Goal: Download file/media: Obtain a digital file from the website

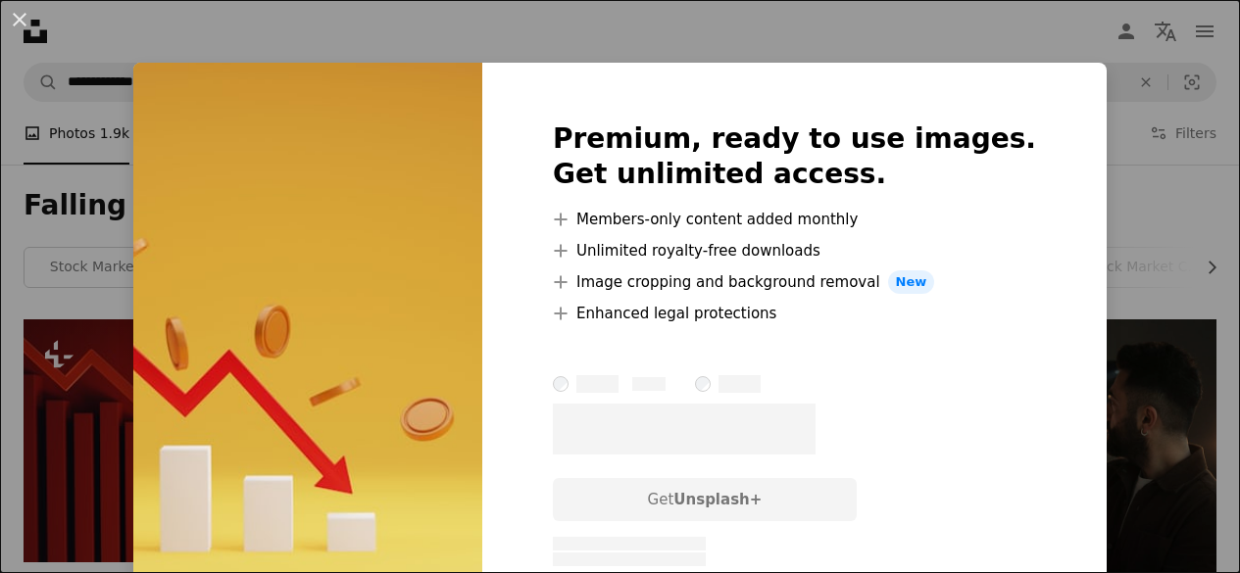
scroll to position [1603, 0]
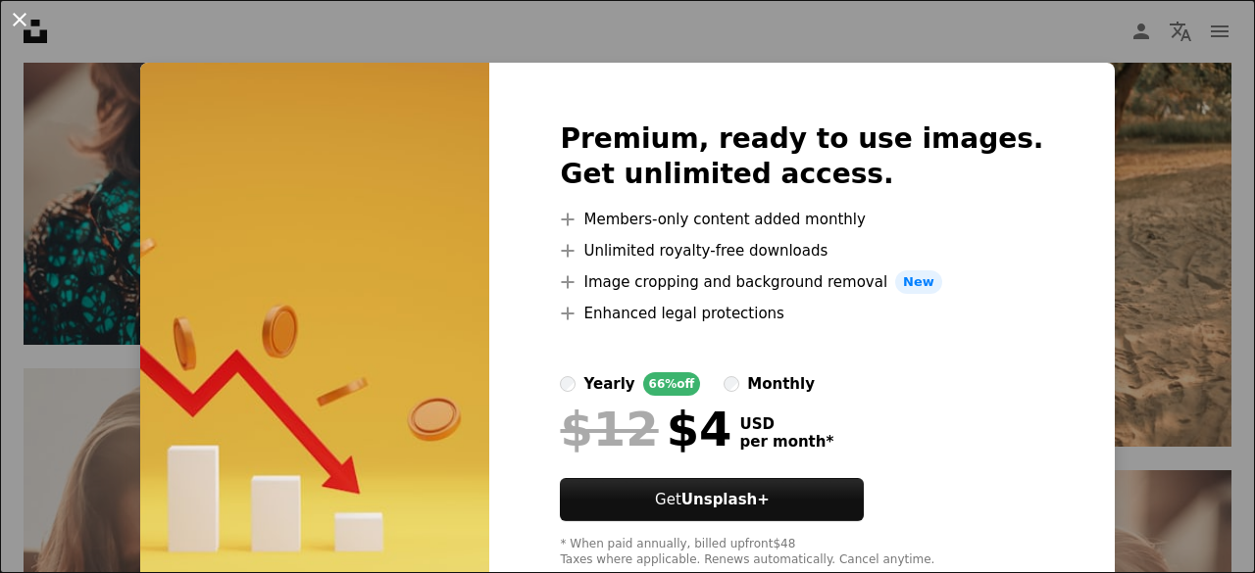
click at [29, 25] on button "An X shape" at bounding box center [20, 20] width 24 height 24
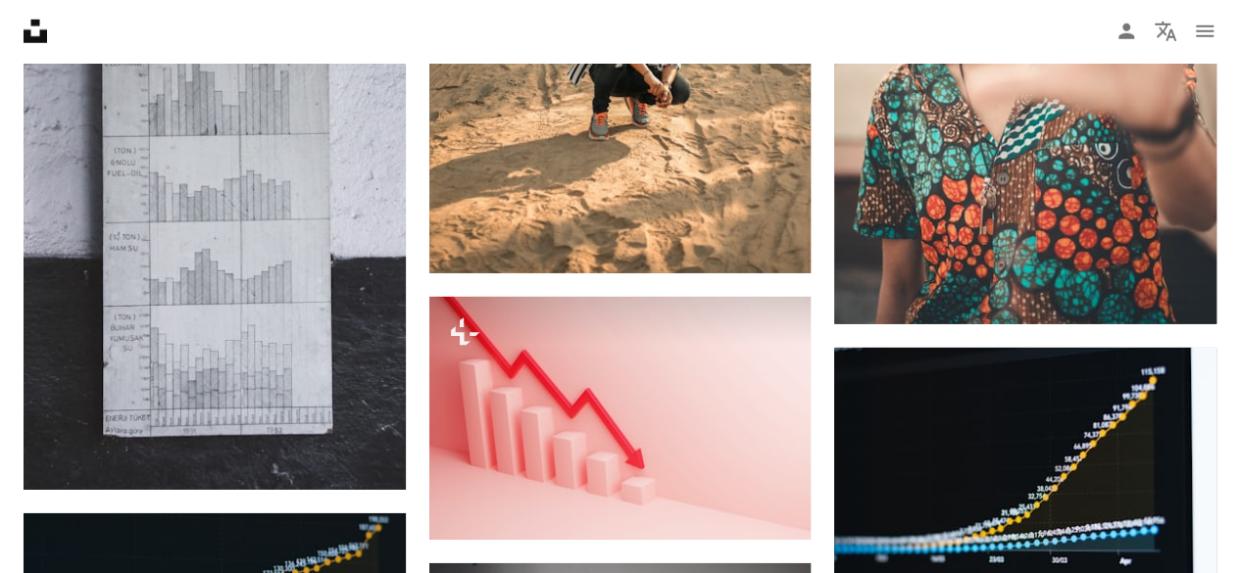
scroll to position [3075, 0]
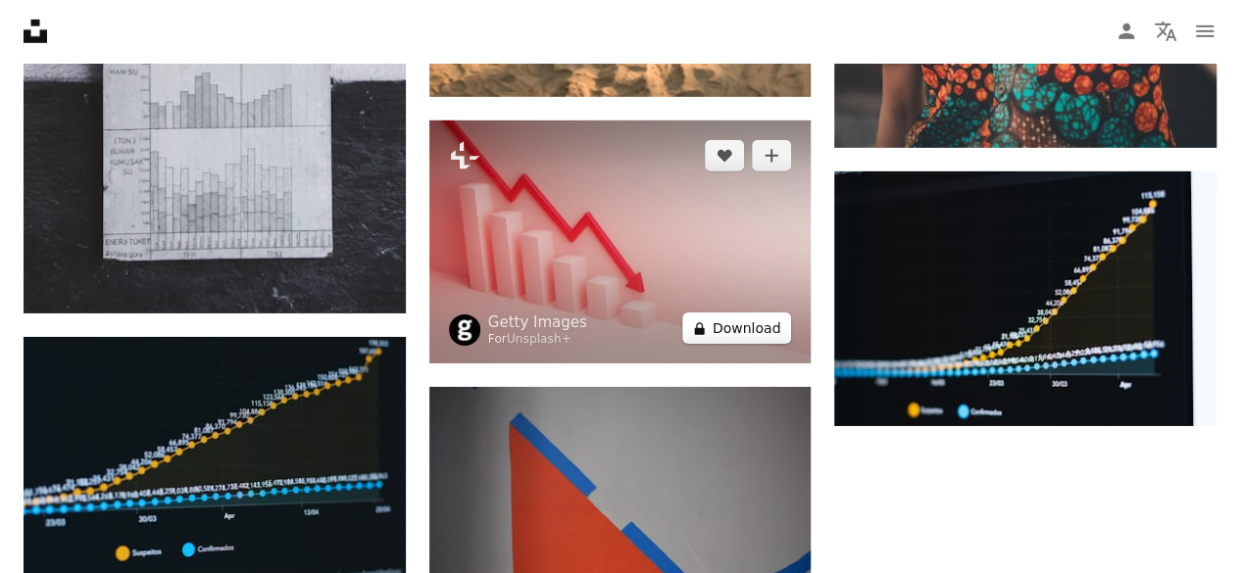
click at [707, 322] on icon "A lock" at bounding box center [699, 329] width 15 height 15
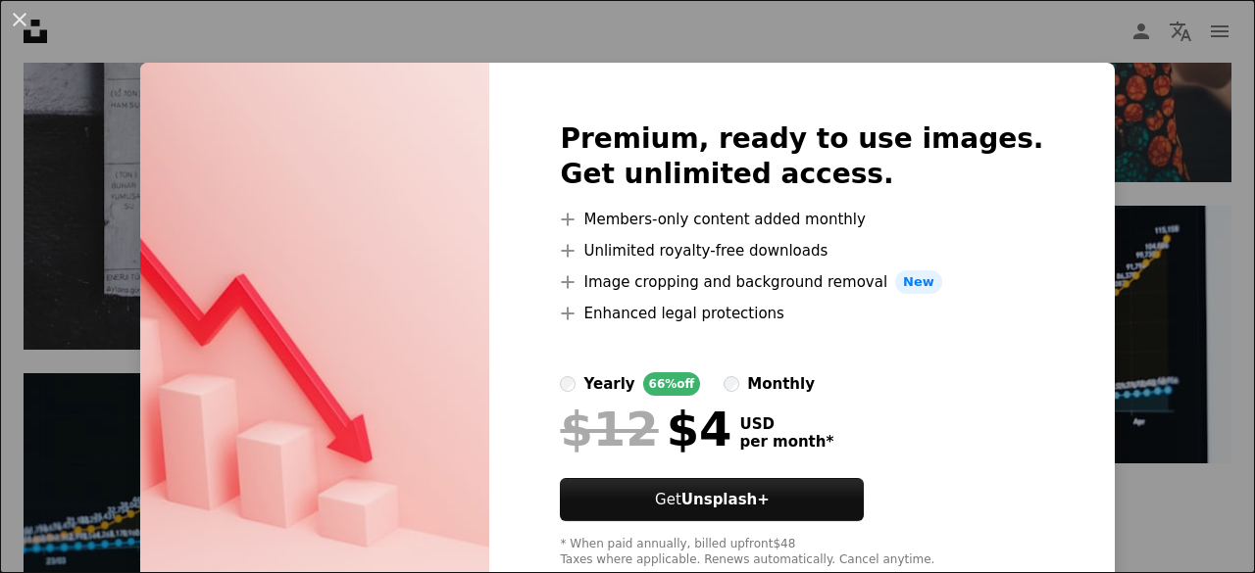
click at [1115, 261] on div "An X shape Premium, ready to use images. Get unlimited access. A plus sign Memb…" at bounding box center [627, 286] width 1255 height 573
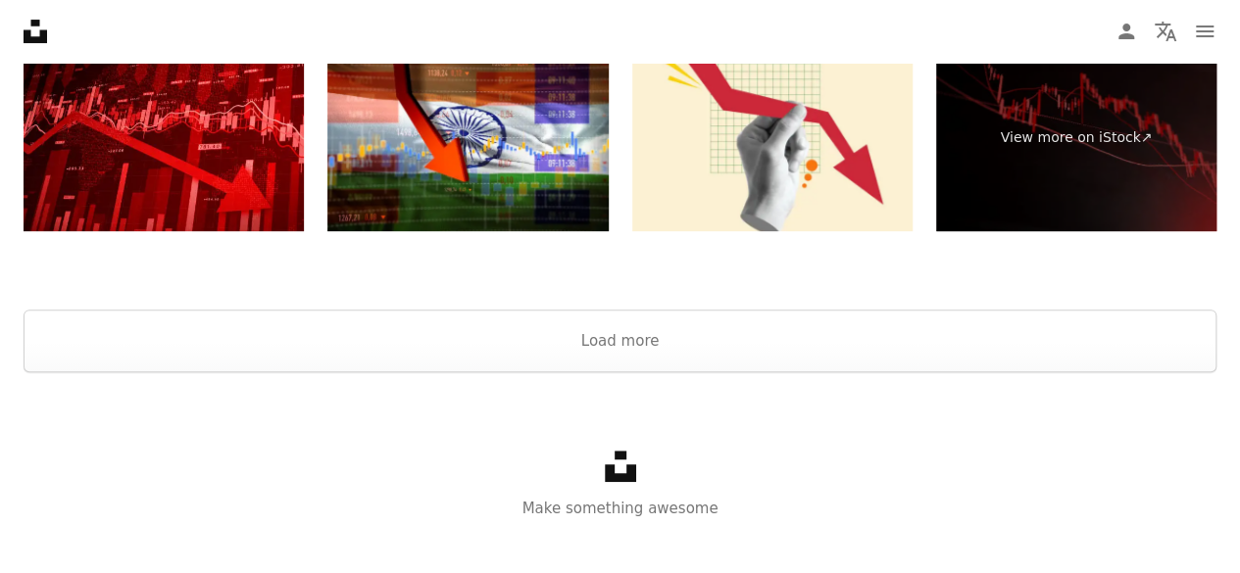
scroll to position [4015, 0]
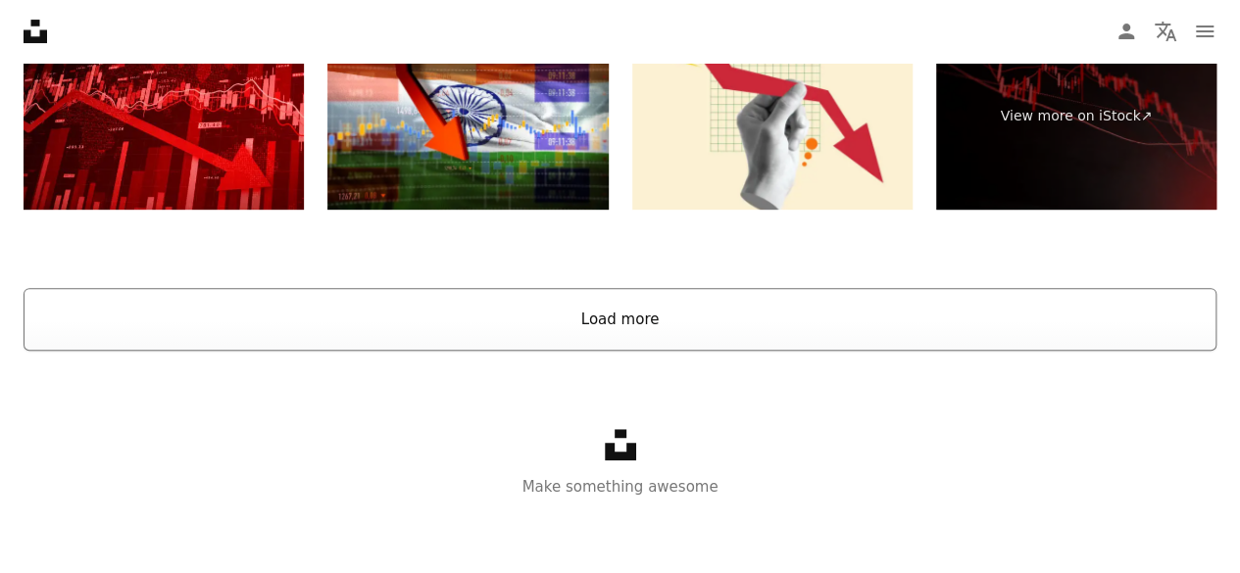
click at [870, 326] on button "Load more" at bounding box center [620, 319] width 1193 height 63
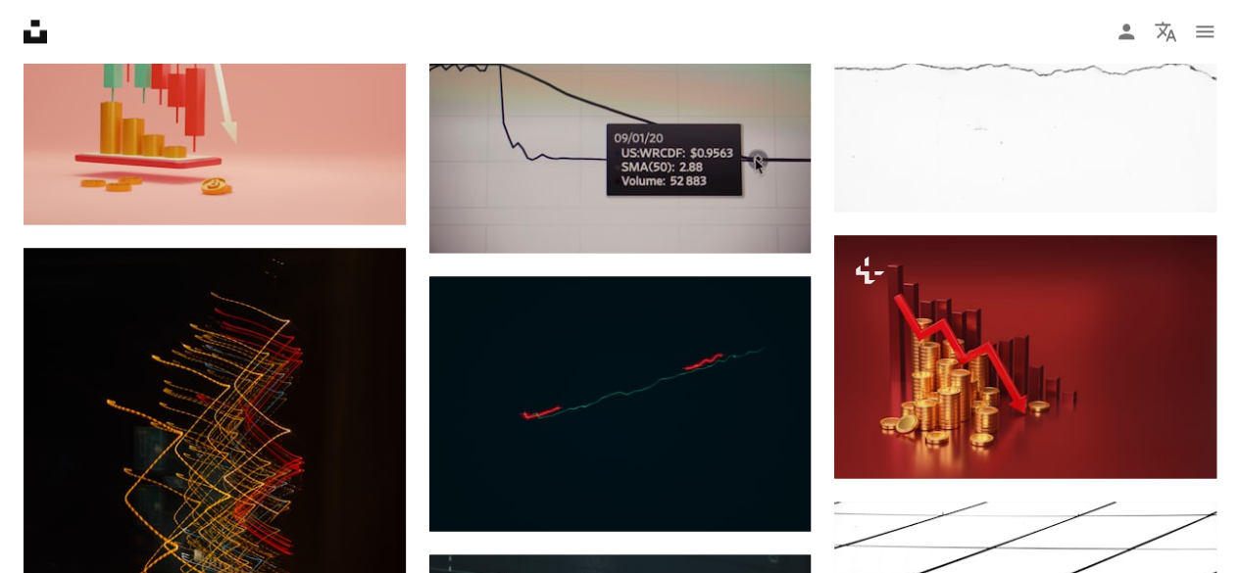
scroll to position [5176, 0]
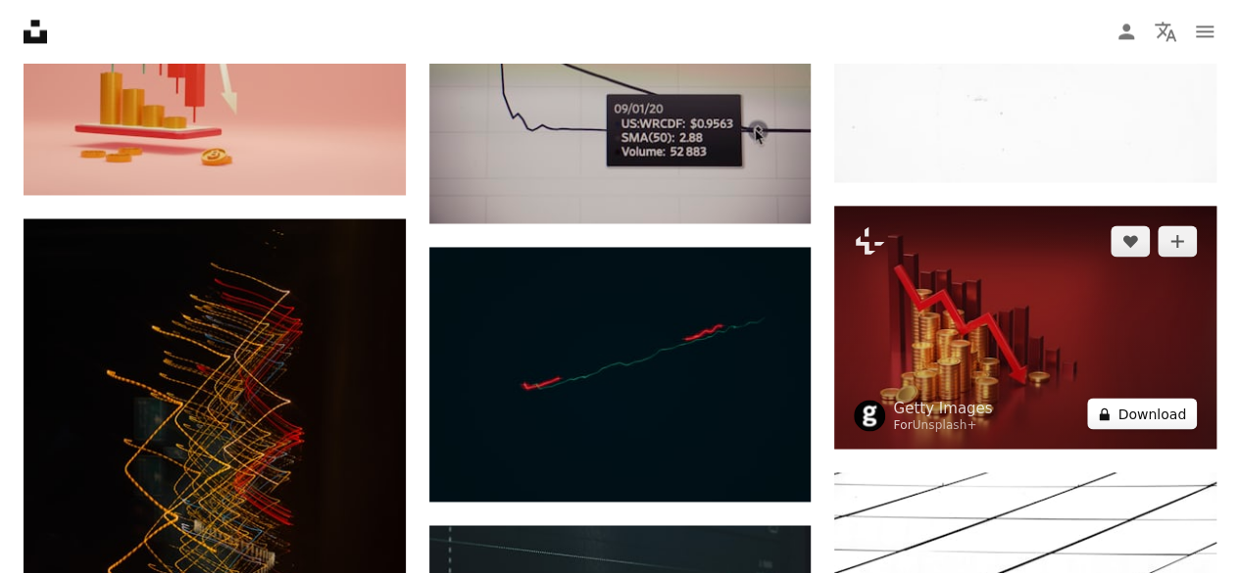
click at [1163, 407] on button "A lock Download" at bounding box center [1142, 413] width 110 height 31
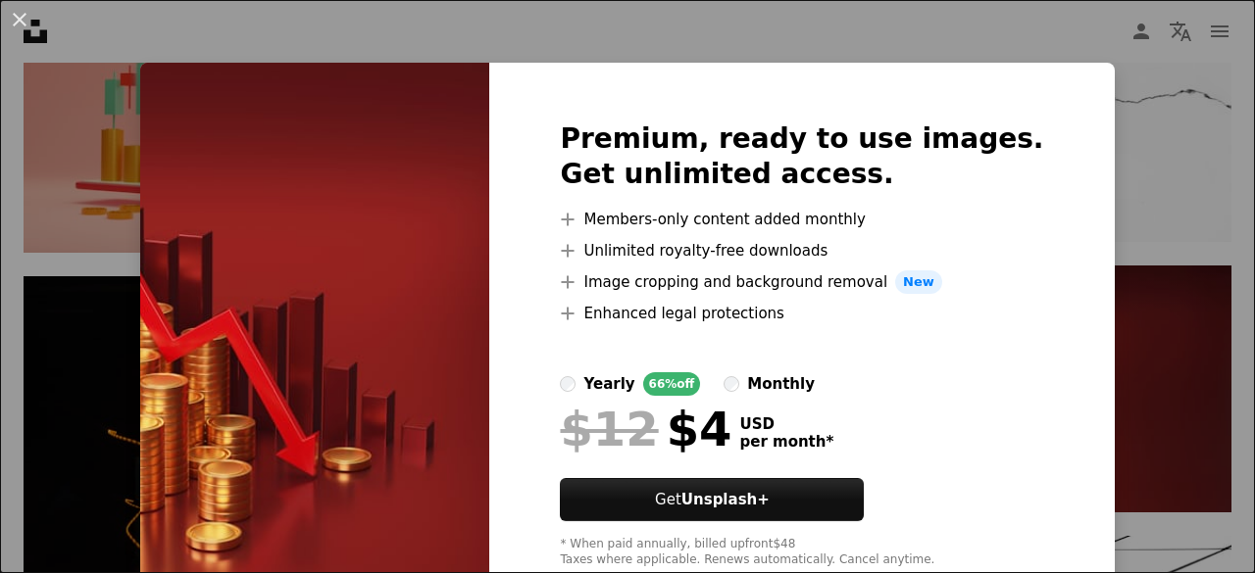
click at [1108, 405] on div "An X shape Premium, ready to use images. Get unlimited access. A plus sign Memb…" at bounding box center [627, 286] width 1255 height 573
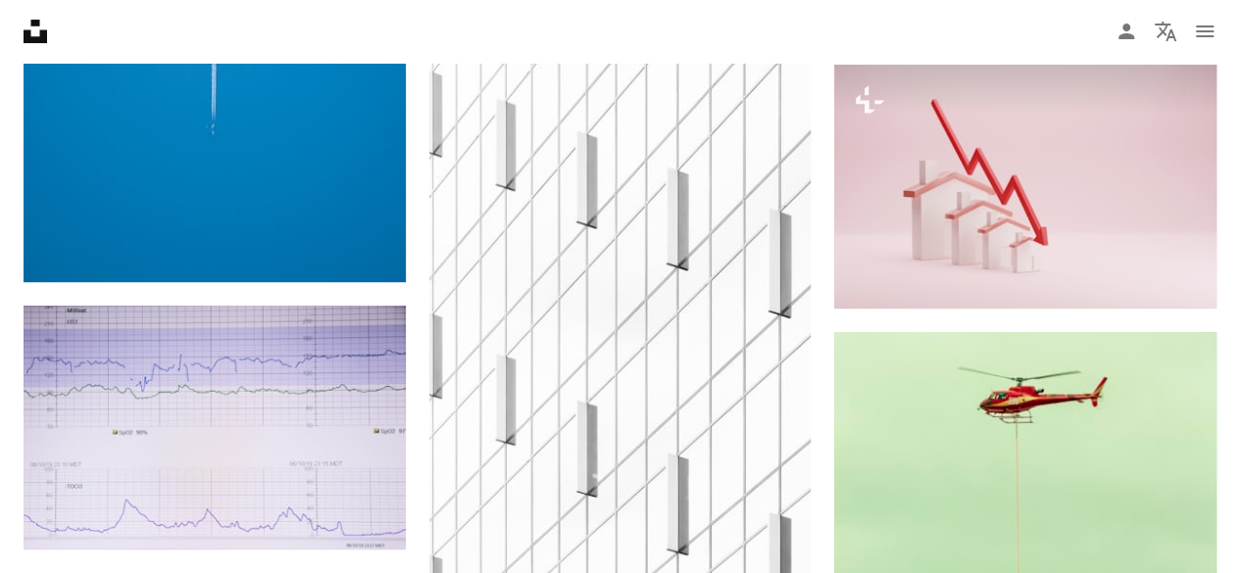
scroll to position [7666, 0]
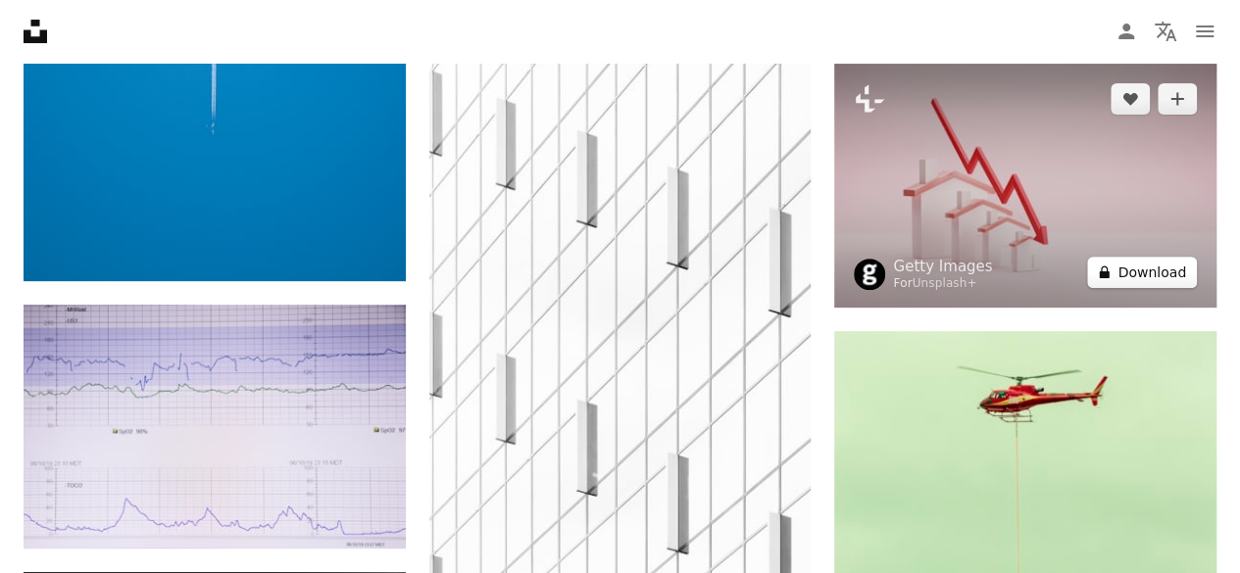
click at [1166, 274] on button "A lock Download" at bounding box center [1142, 272] width 110 height 31
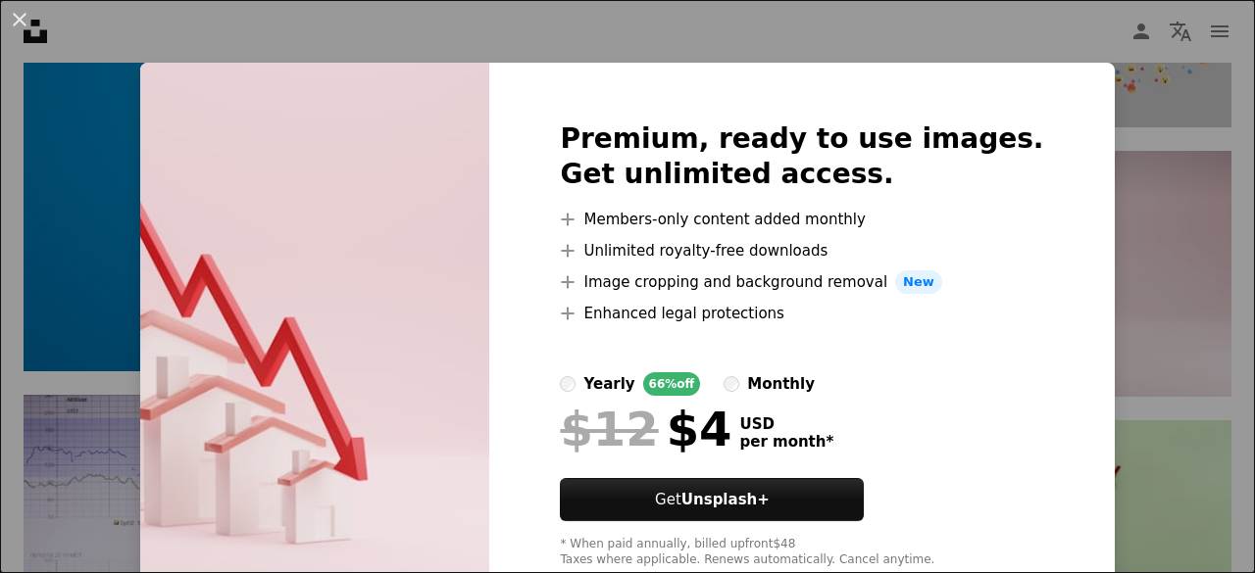
click at [1169, 235] on div "An X shape Premium, ready to use images. Get unlimited access. A plus sign Memb…" at bounding box center [627, 286] width 1255 height 573
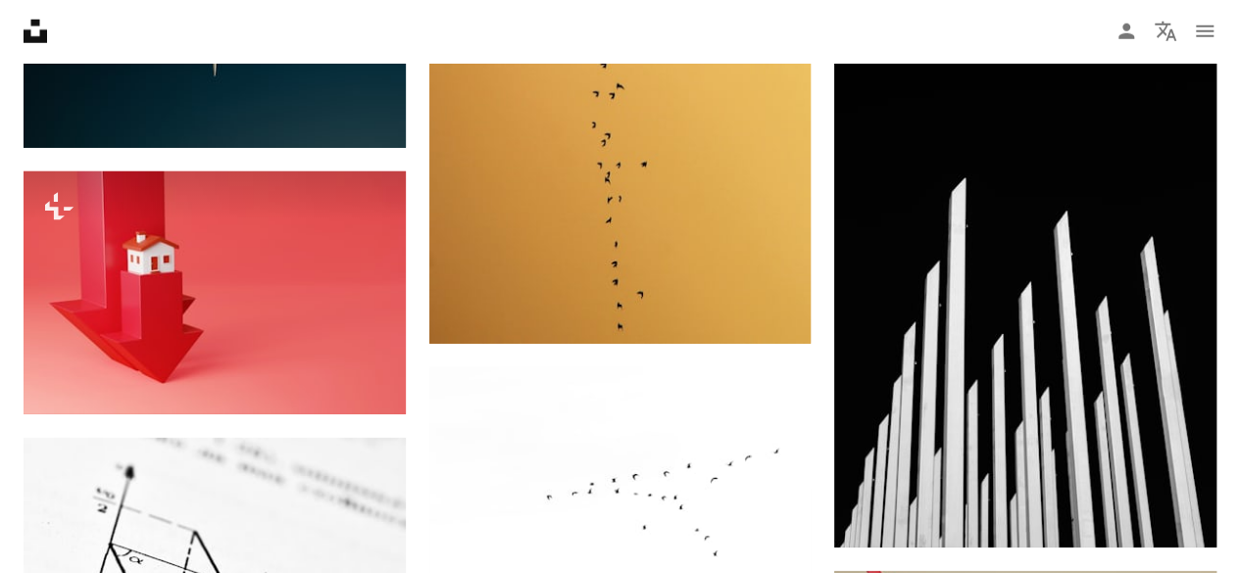
scroll to position [10597, 0]
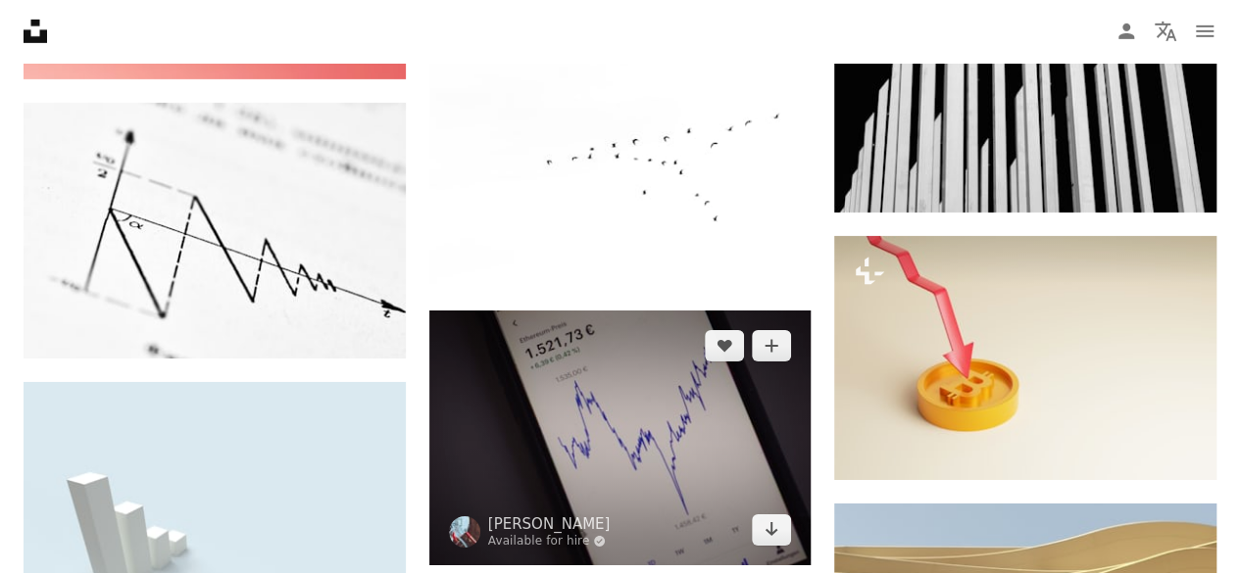
drag, startPoint x: 670, startPoint y: 391, endPoint x: 573, endPoint y: 411, distance: 99.0
click at [573, 411] on img at bounding box center [620, 438] width 382 height 255
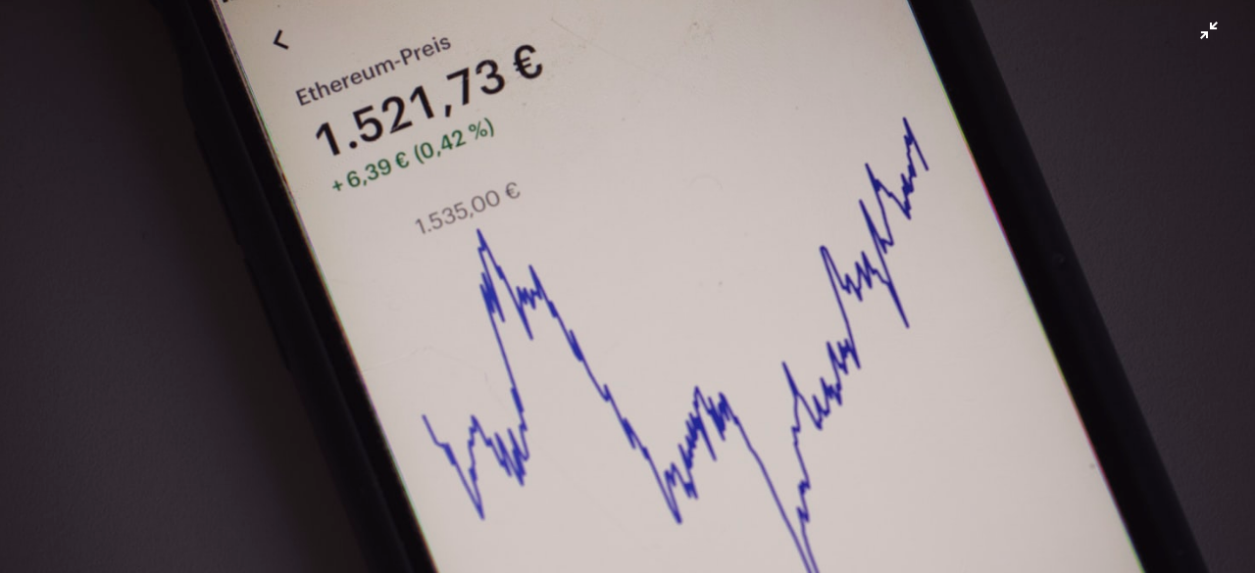
click at [390, 195] on img "Zoom out on this image" at bounding box center [627, 418] width 1257 height 838
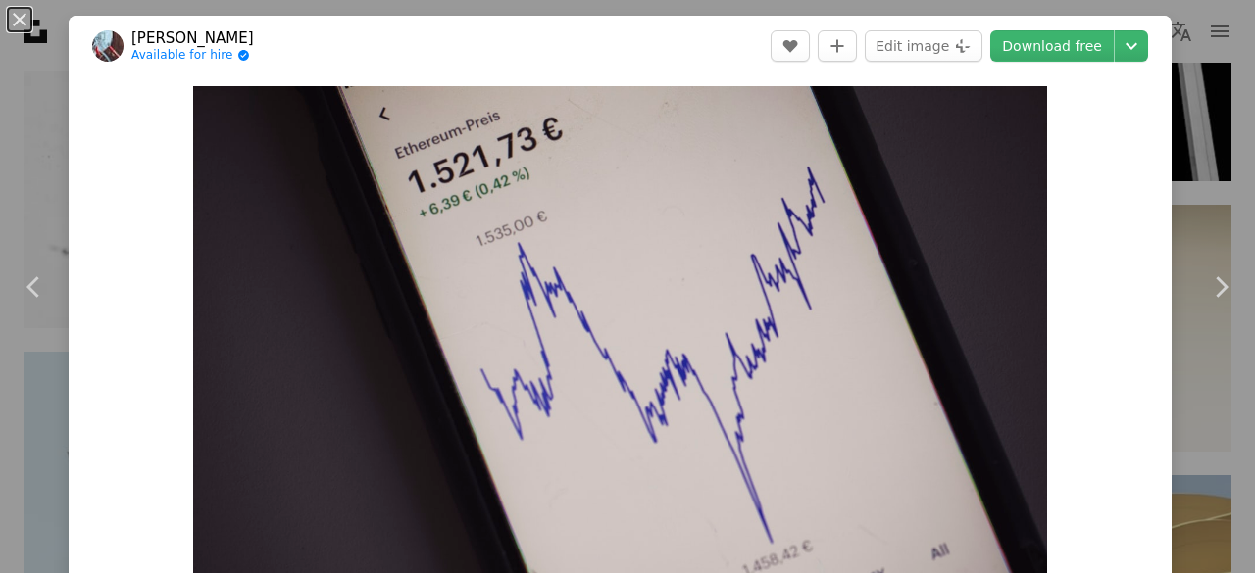
scroll to position [81, 0]
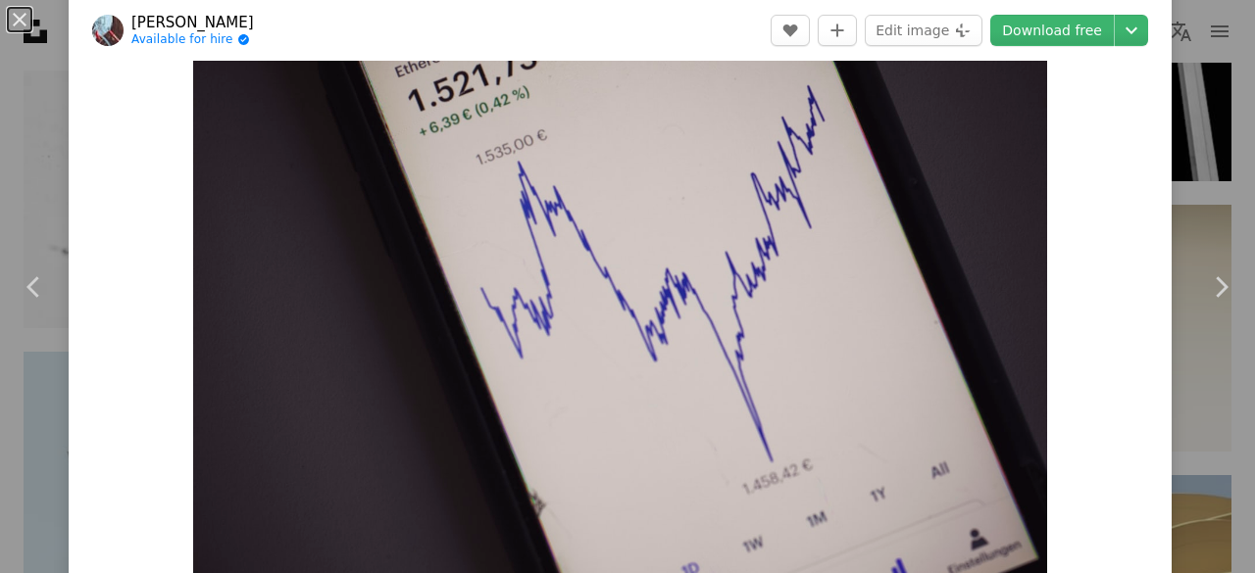
click at [390, 195] on img "Zoom in on this image" at bounding box center [620, 290] width 854 height 570
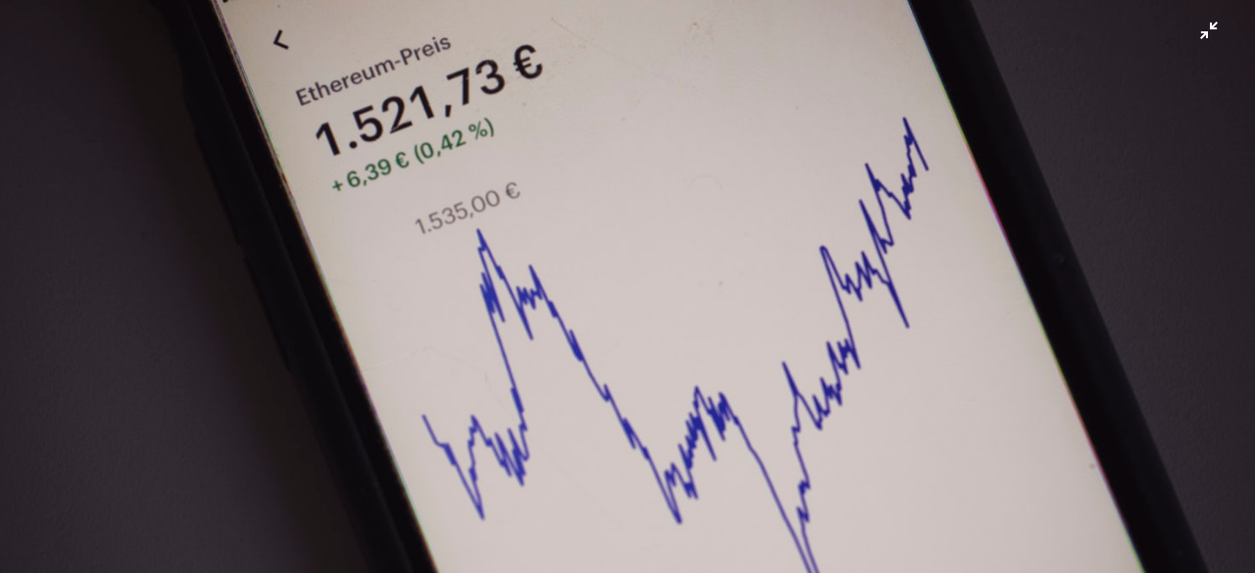
scroll to position [122, 0]
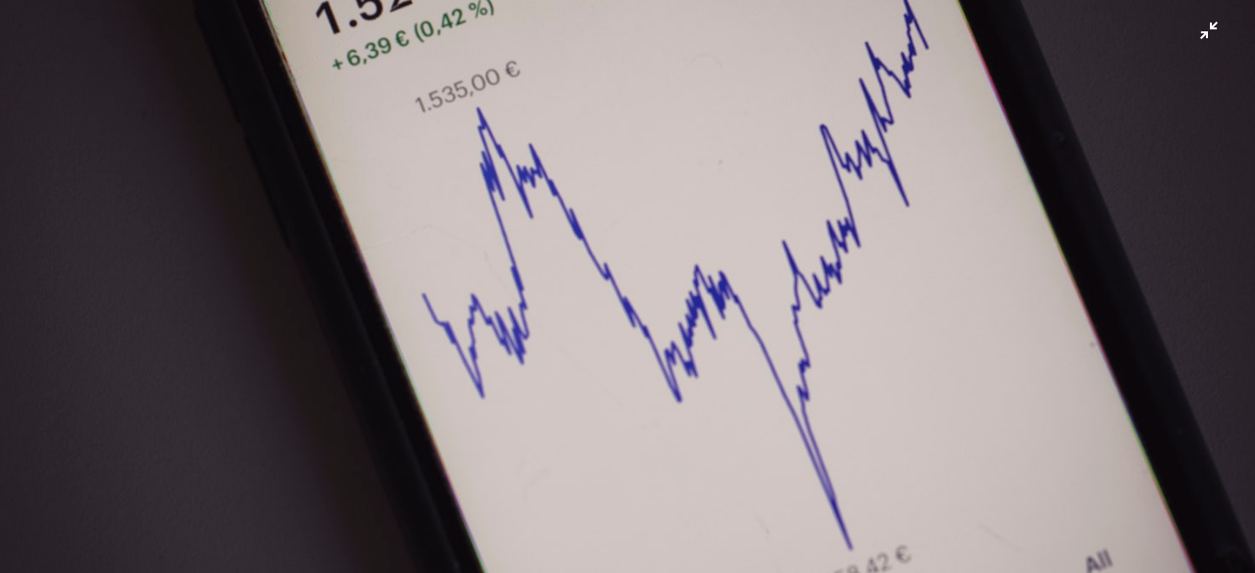
click at [474, 249] on img "Zoom out on this image" at bounding box center [627, 296] width 1257 height 838
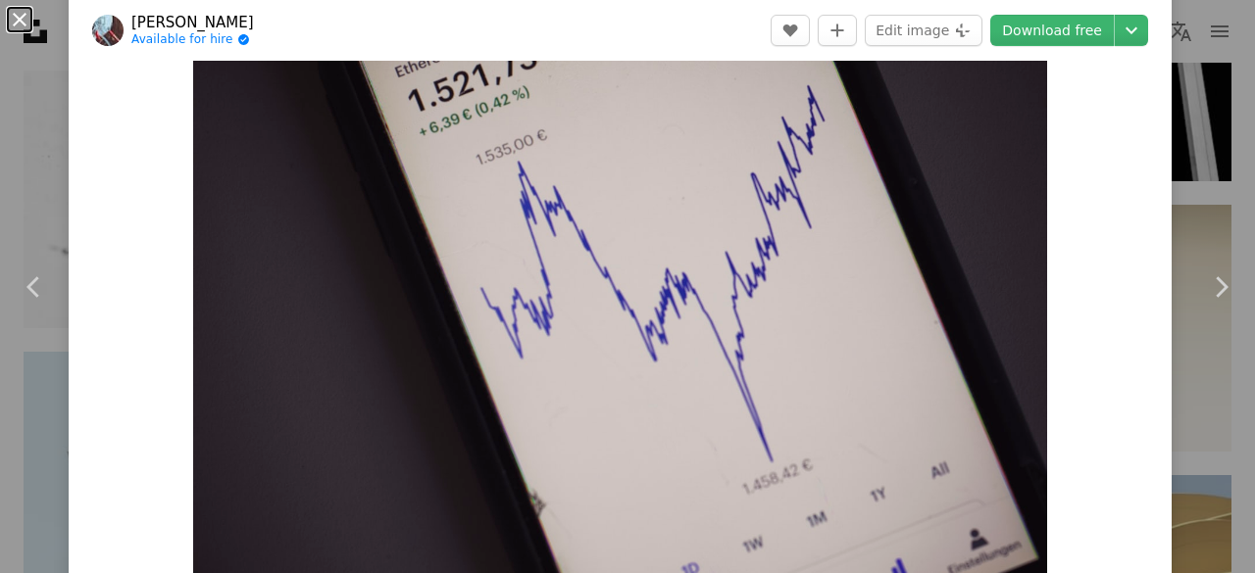
click at [16, 11] on button "An X shape" at bounding box center [20, 20] width 24 height 24
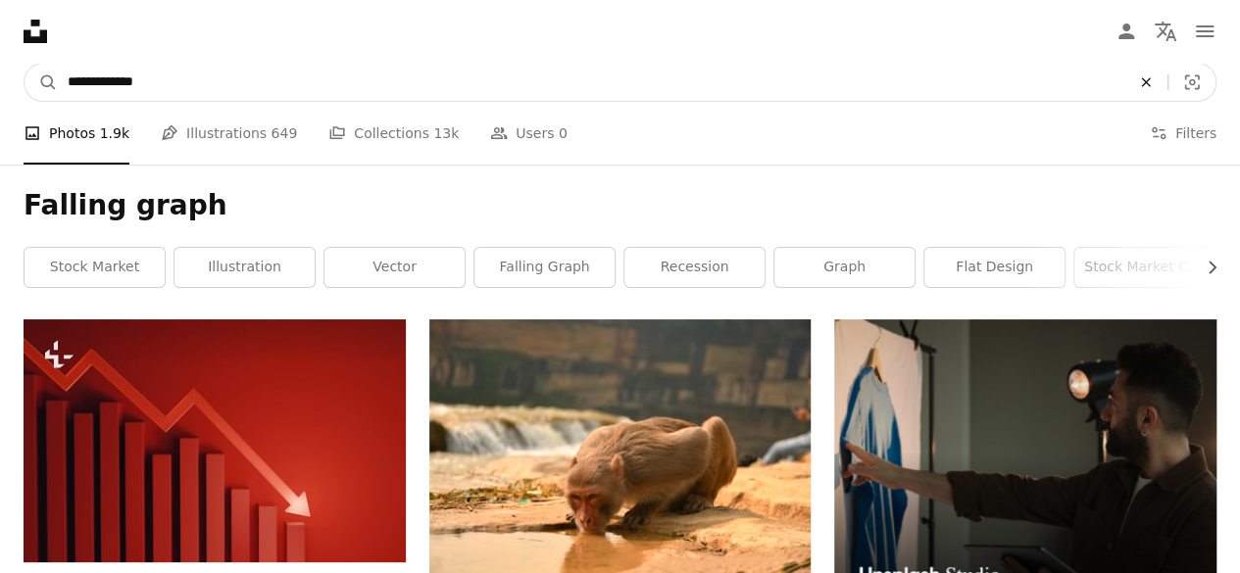
click at [1152, 74] on button "An X shape" at bounding box center [1145, 82] width 43 height 37
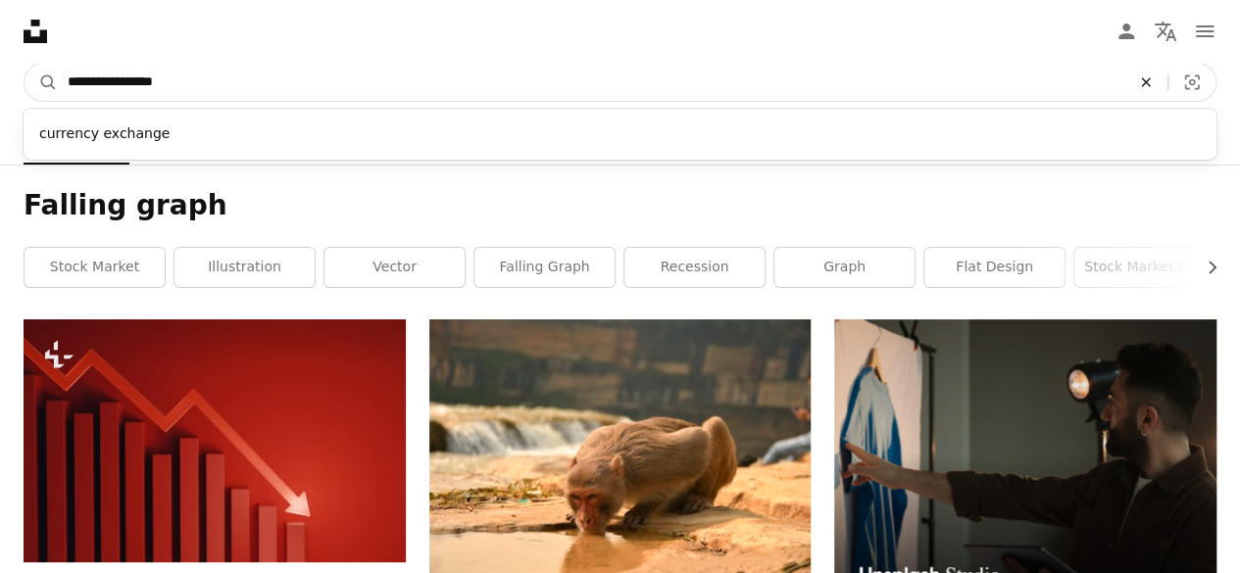
type input "**********"
click at [25, 64] on button "A magnifying glass" at bounding box center [41, 82] width 33 height 37
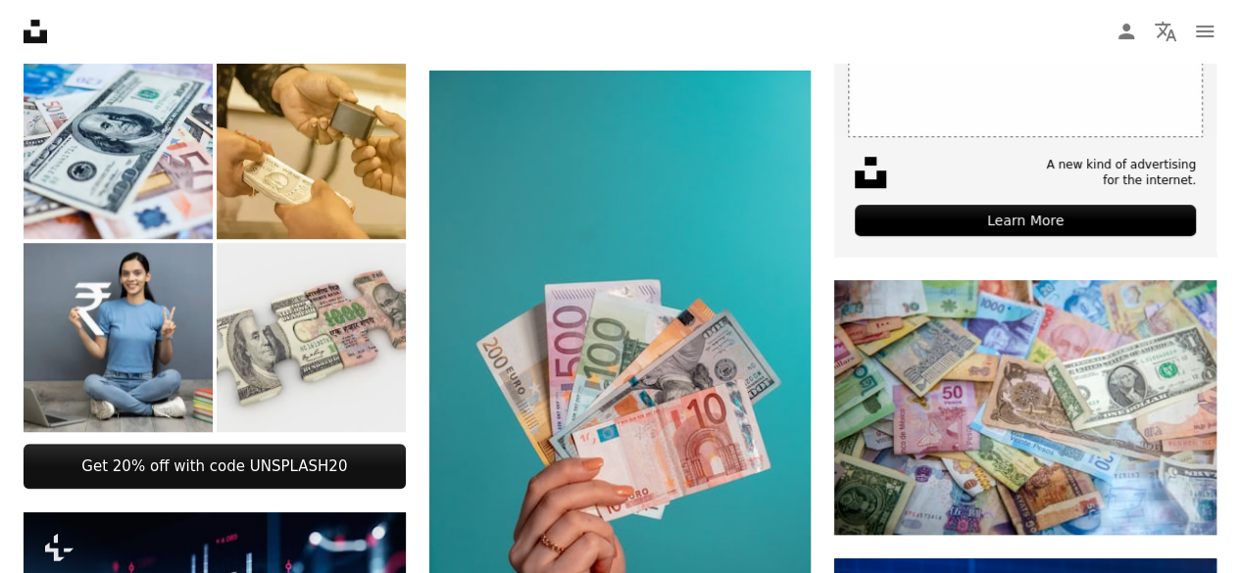
scroll to position [567, 0]
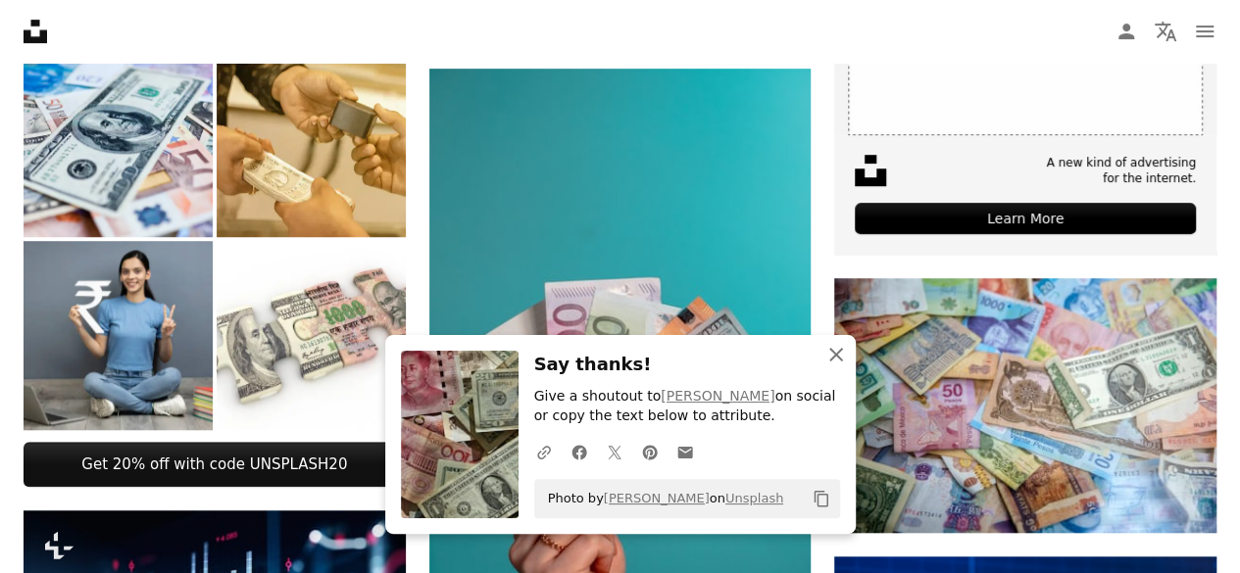
click at [820, 356] on button "An X shape Close" at bounding box center [836, 354] width 39 height 39
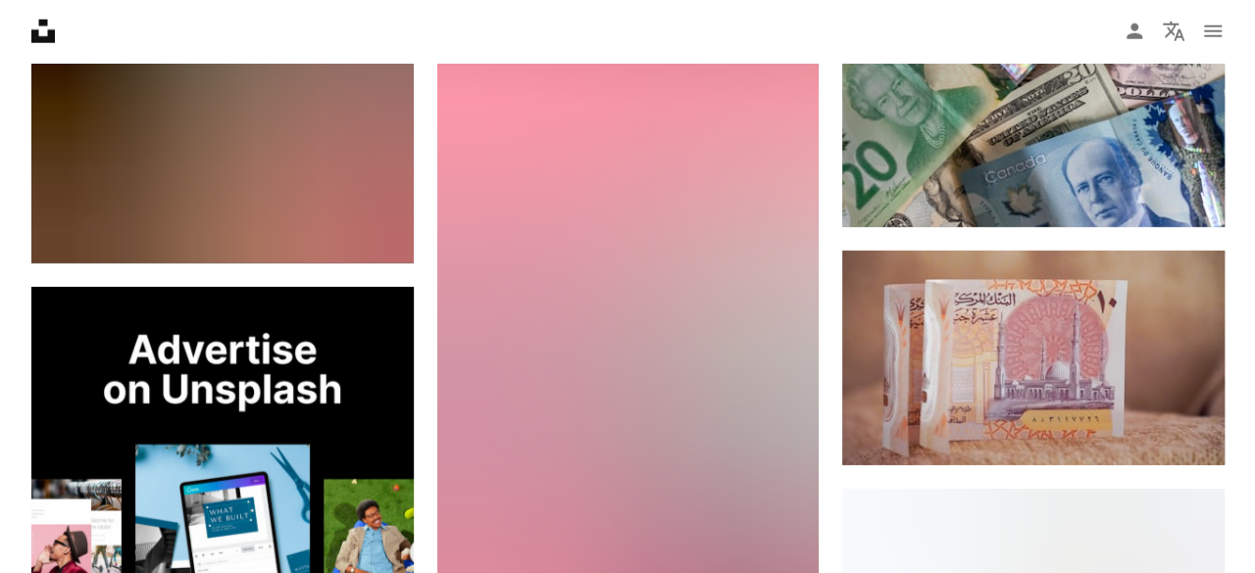
scroll to position [2698, 0]
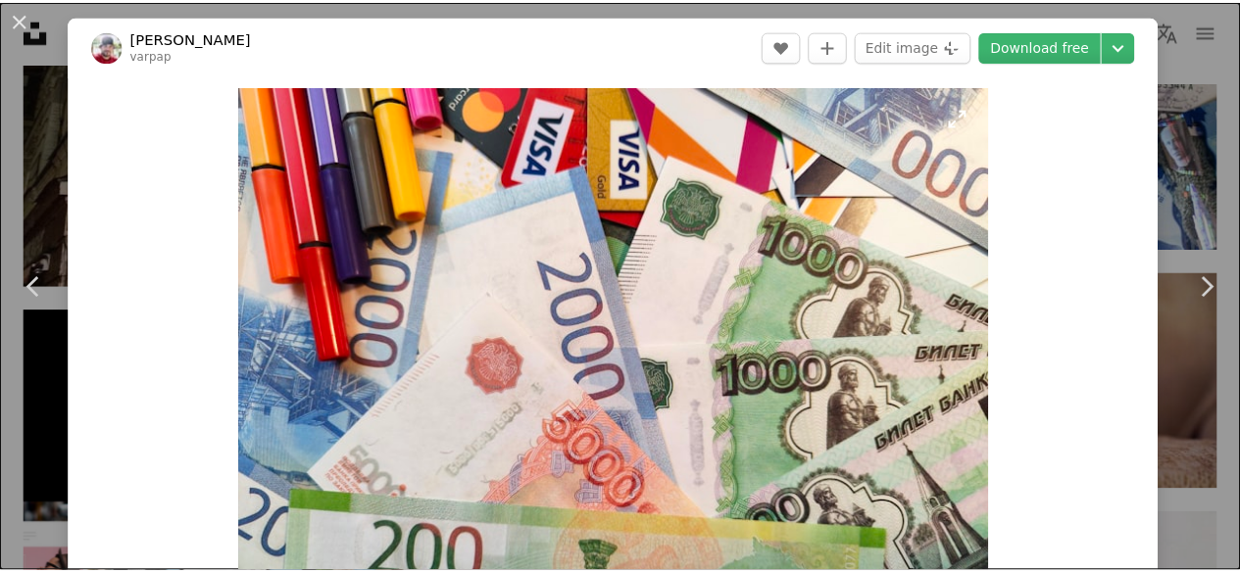
scroll to position [46, 0]
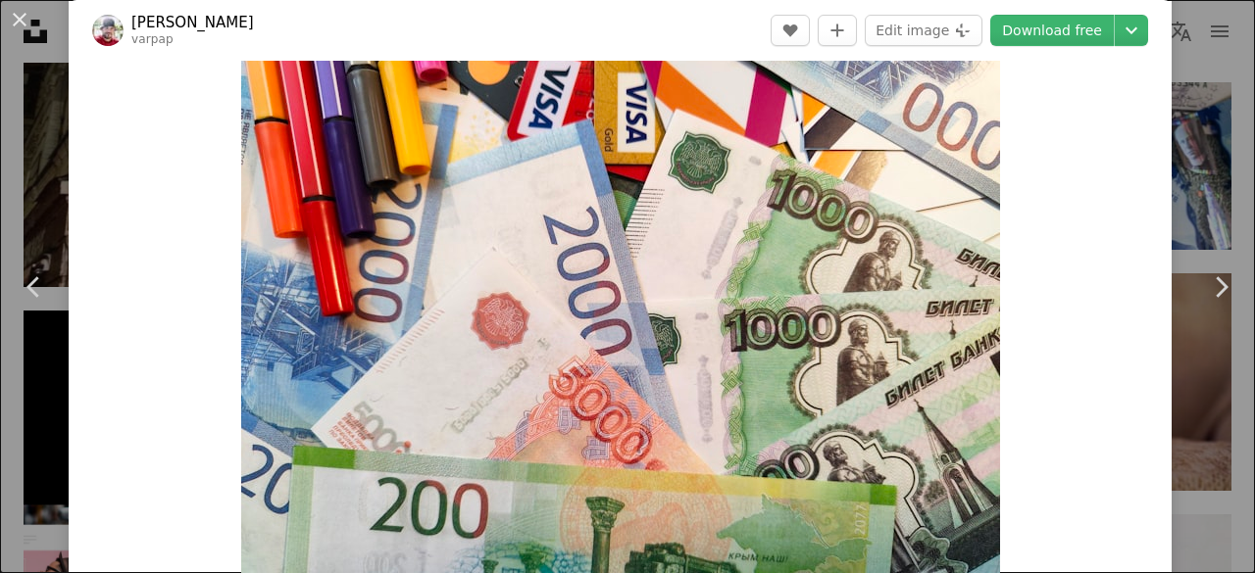
click at [1176, 162] on div "An X shape Chevron left Chevron right [PERSON_NAME] varpap A heart A plus sign …" at bounding box center [627, 286] width 1255 height 573
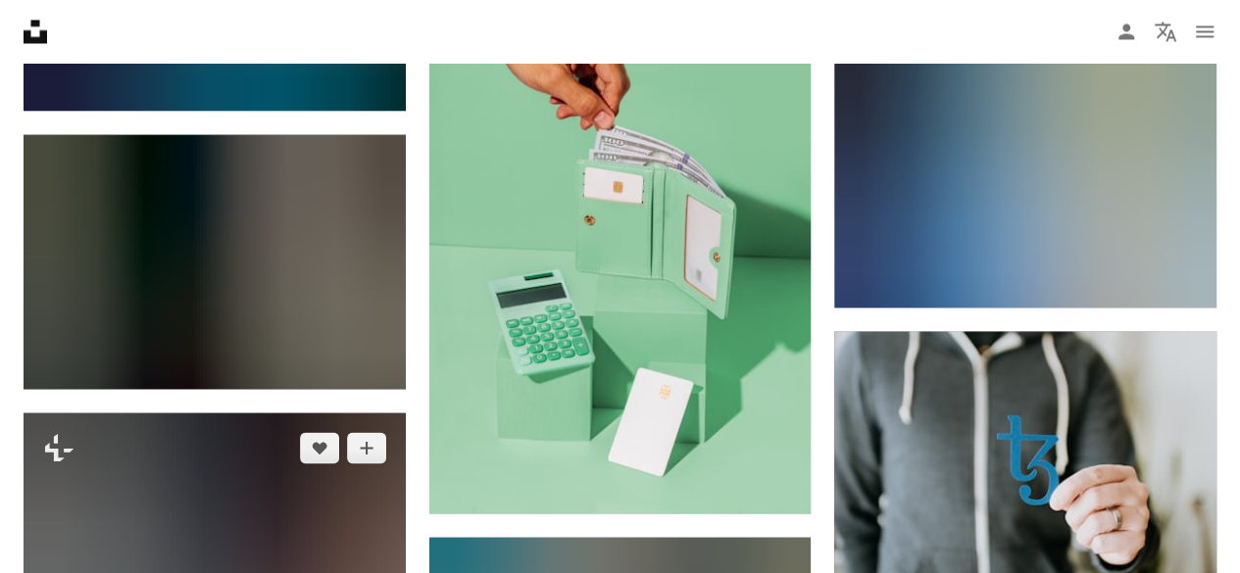
scroll to position [12874, 0]
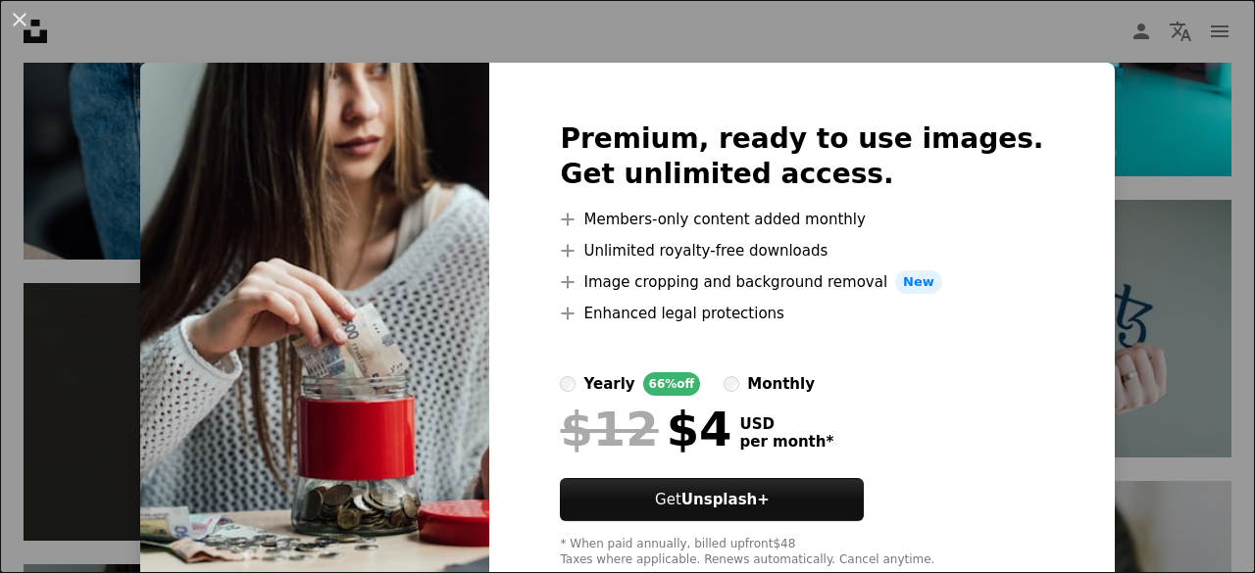
click at [1121, 283] on div "An X shape Premium, ready to use images. Get unlimited access. A plus sign Memb…" at bounding box center [627, 286] width 1255 height 573
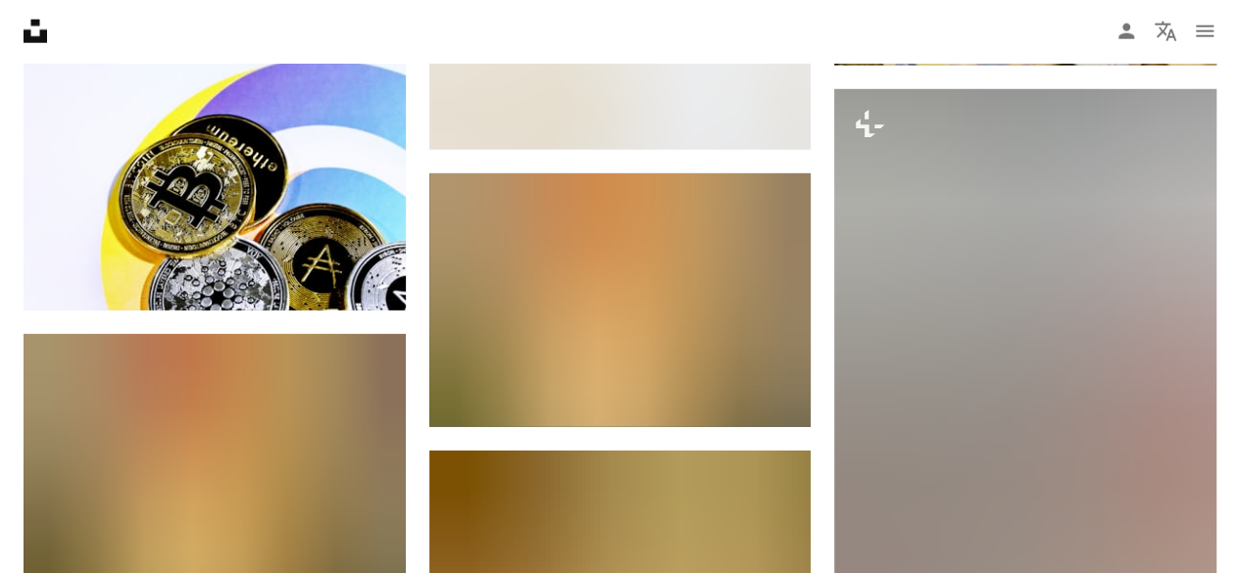
scroll to position [21228, 0]
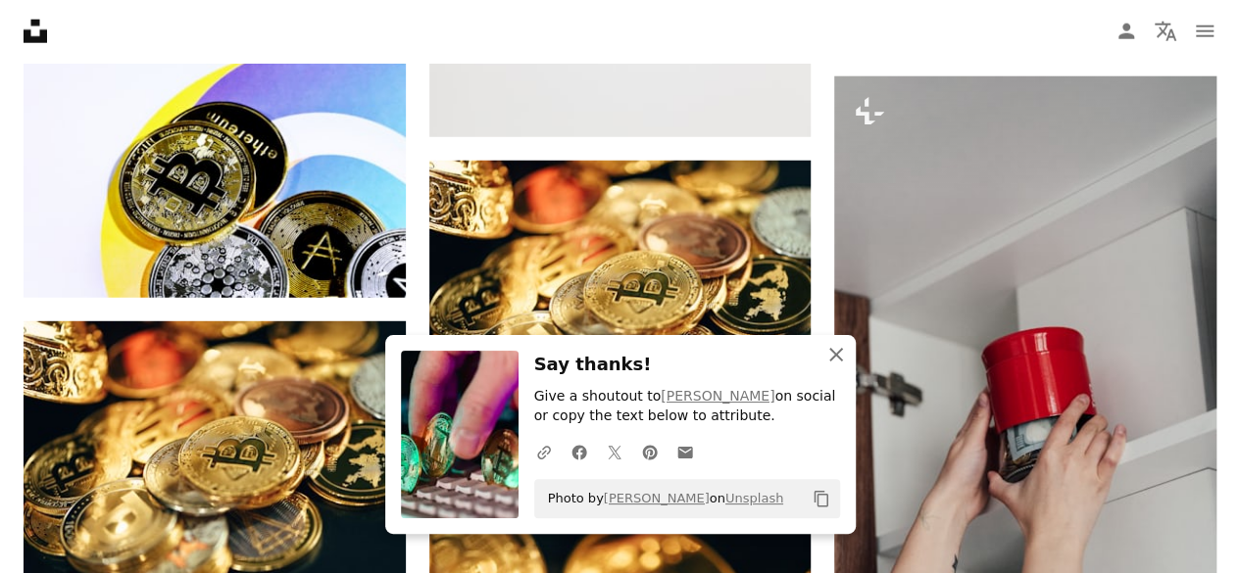
click at [837, 358] on icon "button" at bounding box center [836, 355] width 14 height 14
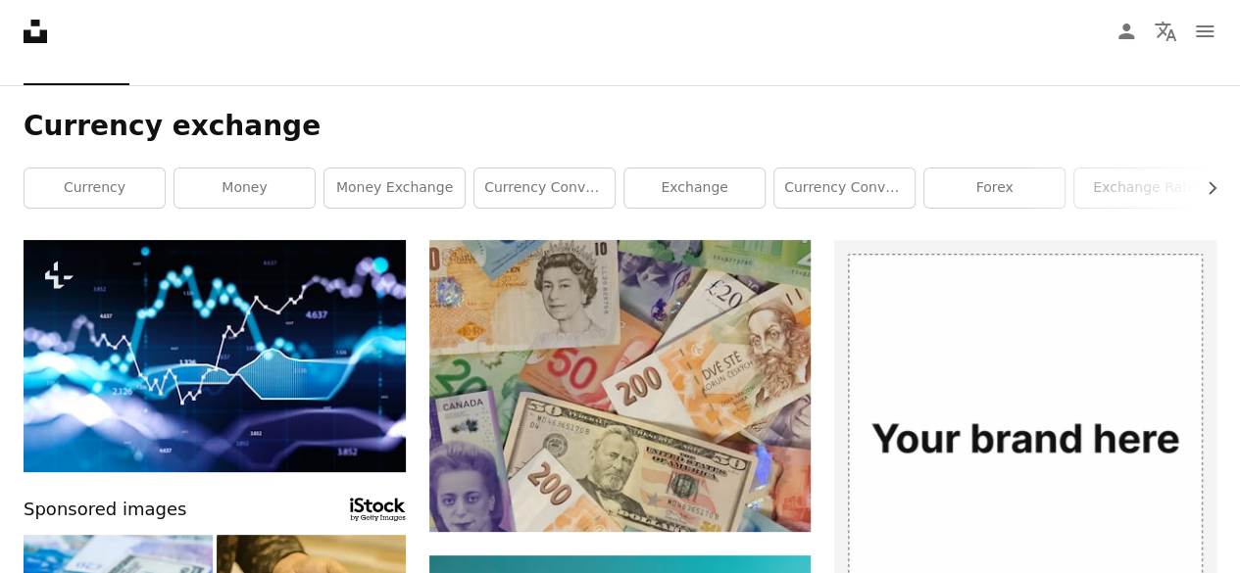
scroll to position [0, 0]
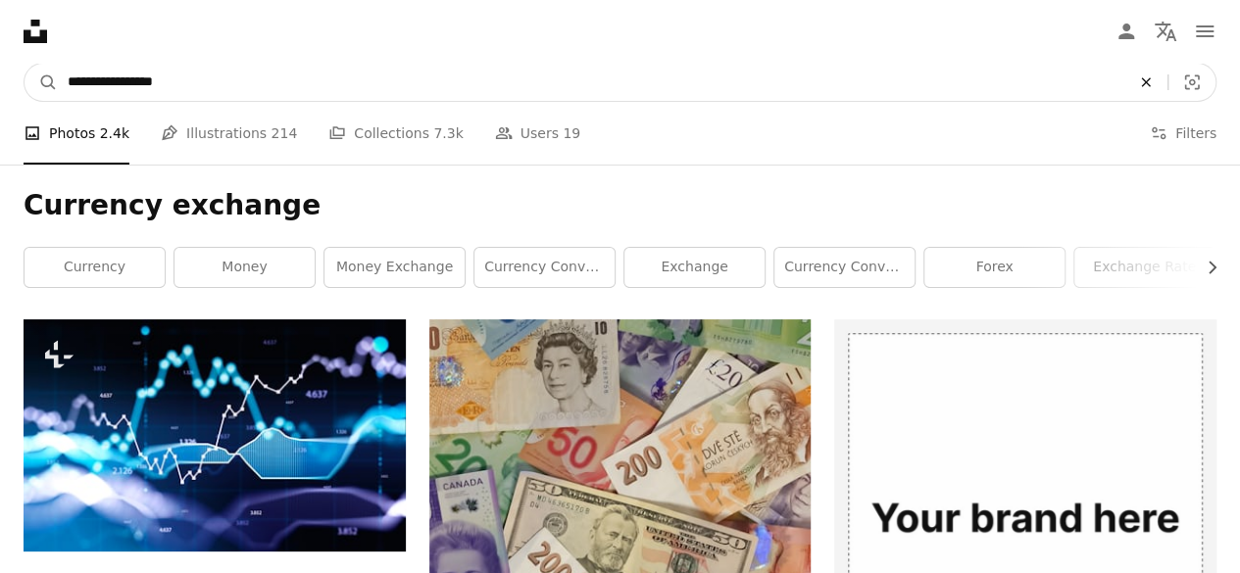
click at [1139, 72] on button "An X shape" at bounding box center [1145, 82] width 43 height 37
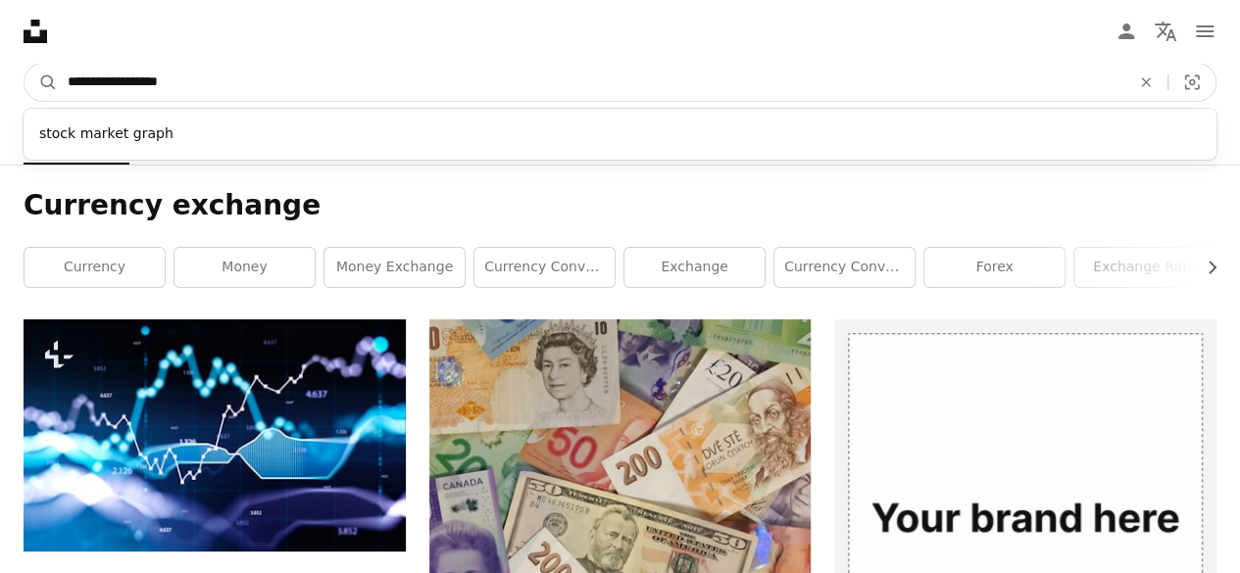
type input "**********"
click at [25, 64] on button "A magnifying glass" at bounding box center [41, 82] width 33 height 37
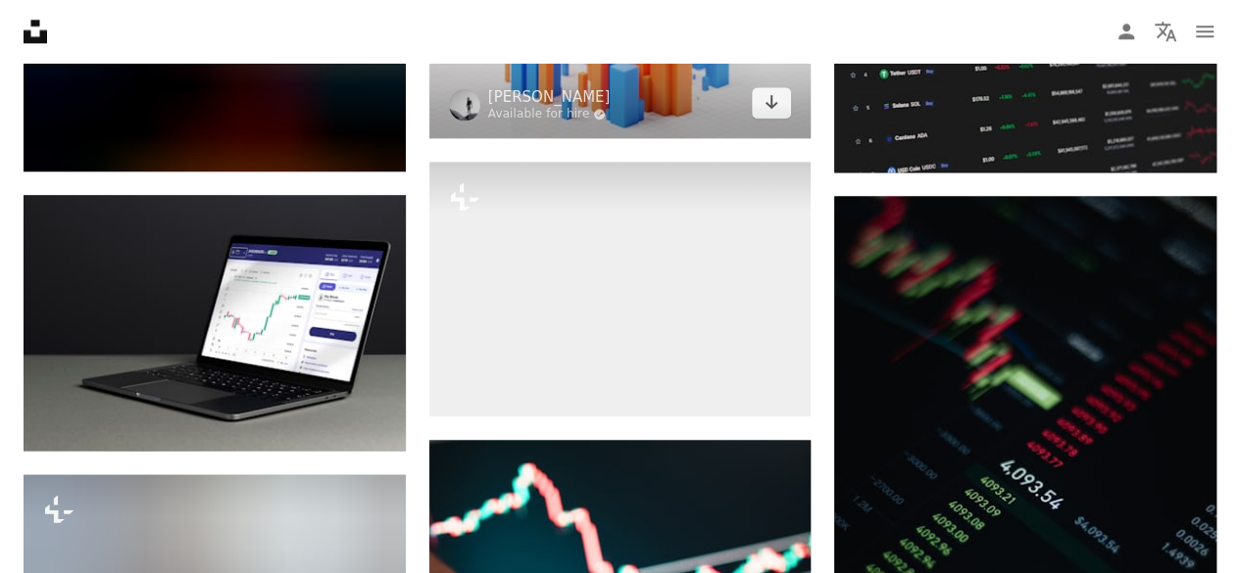
scroll to position [27261, 0]
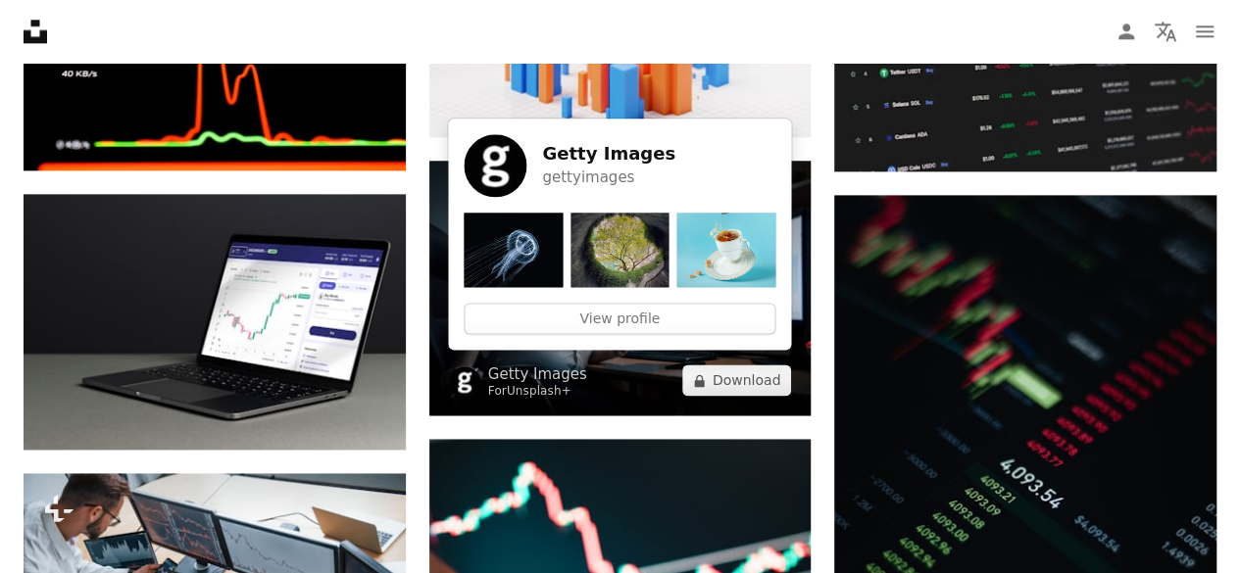
click at [526, 389] on link "Unsplash+" at bounding box center [539, 391] width 65 height 14
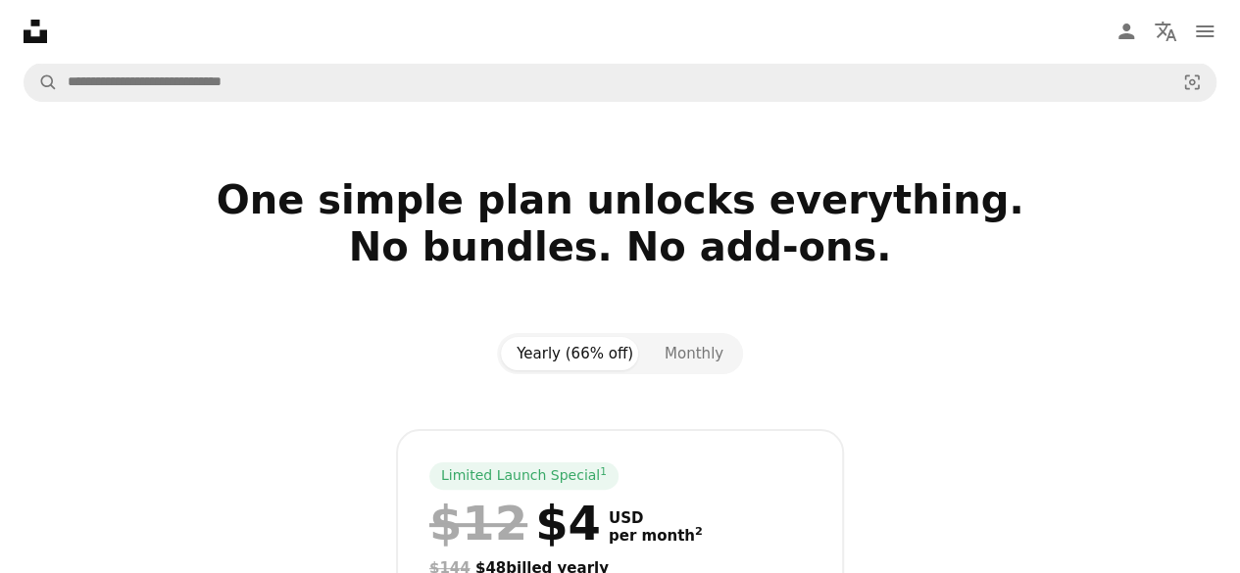
click at [526, 389] on div at bounding box center [620, 401] width 1193 height 55
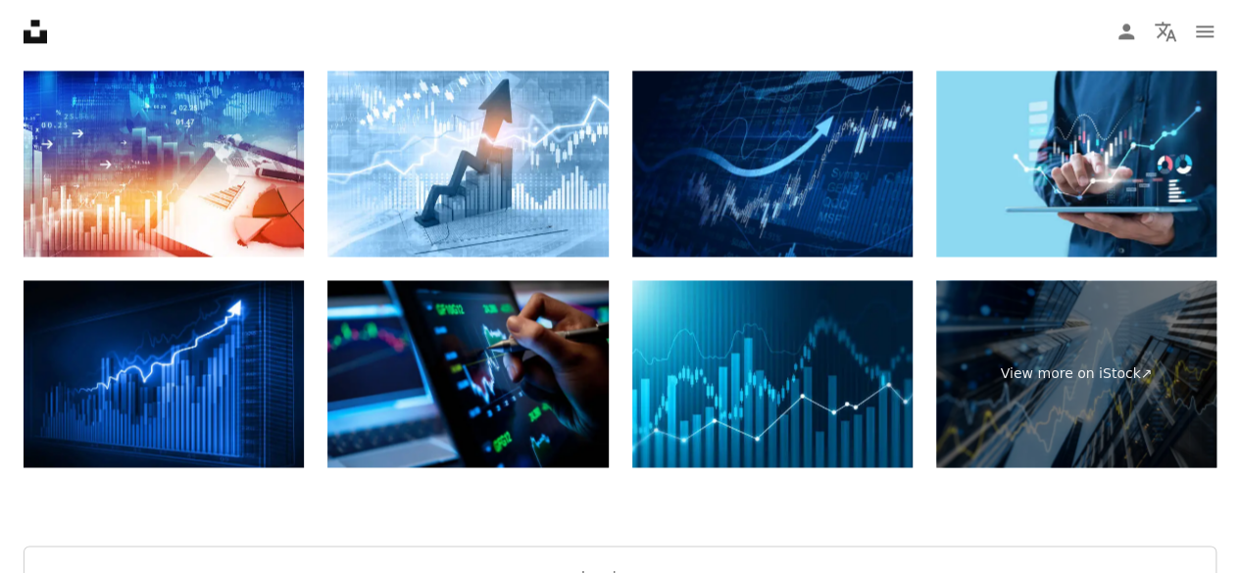
scroll to position [31167, 0]
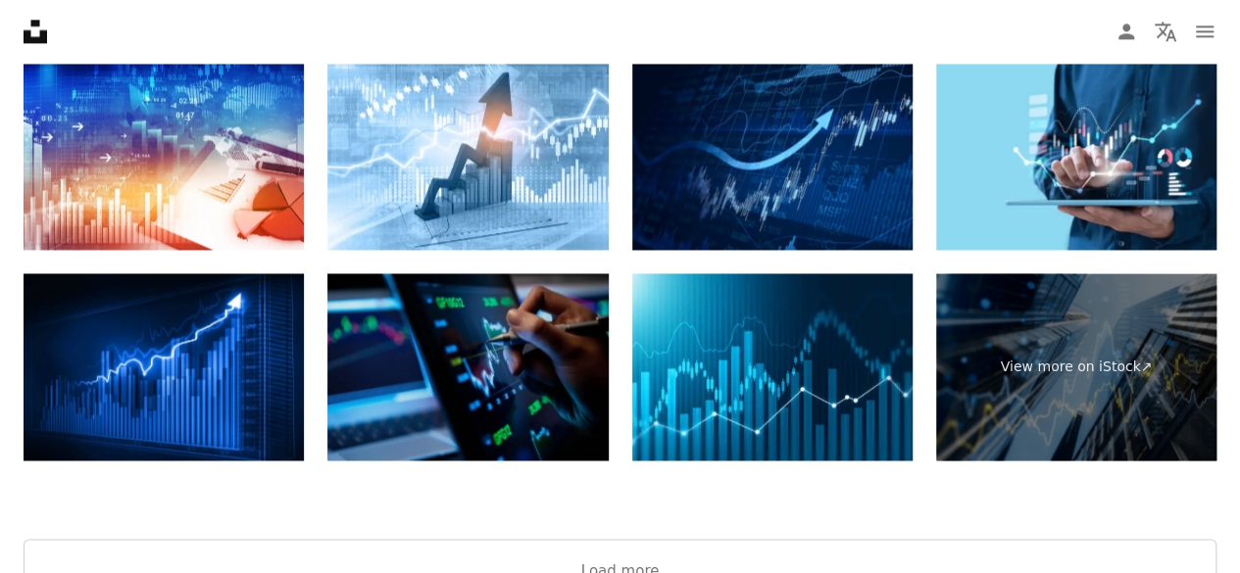
click at [532, 396] on img at bounding box center [467, 367] width 280 height 187
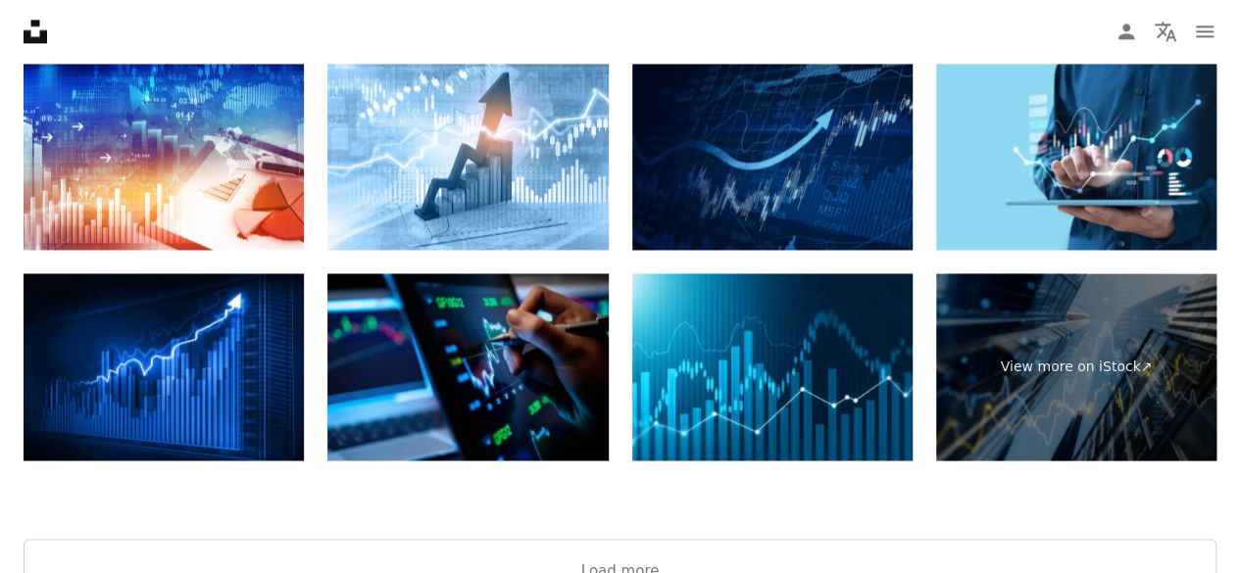
scroll to position [31412, 0]
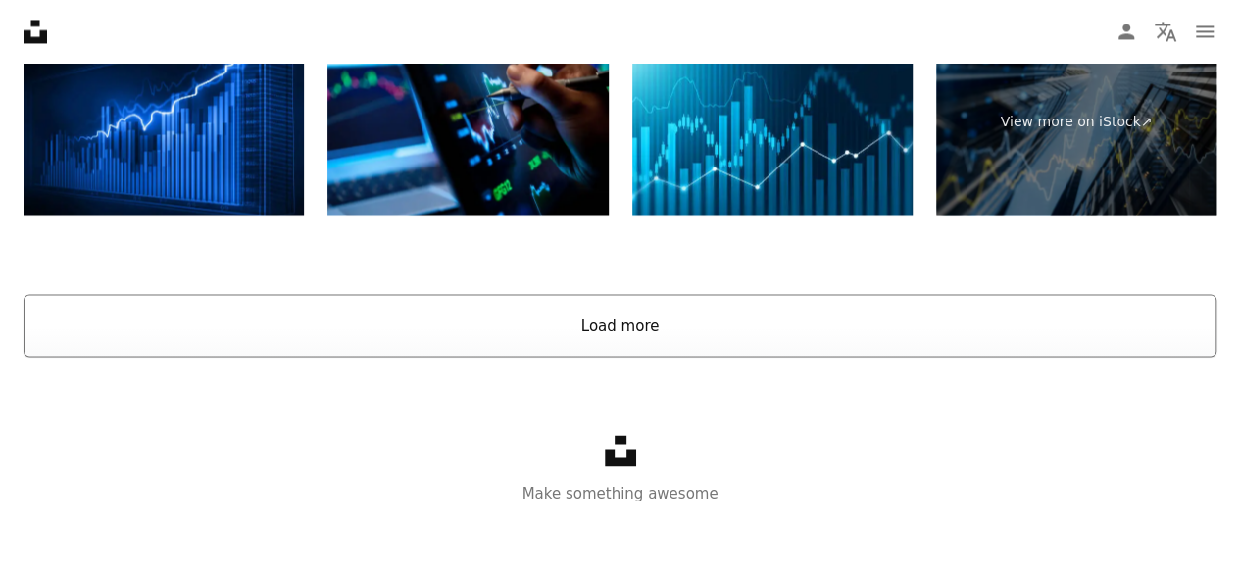
click at [713, 294] on button "Load more" at bounding box center [620, 325] width 1193 height 63
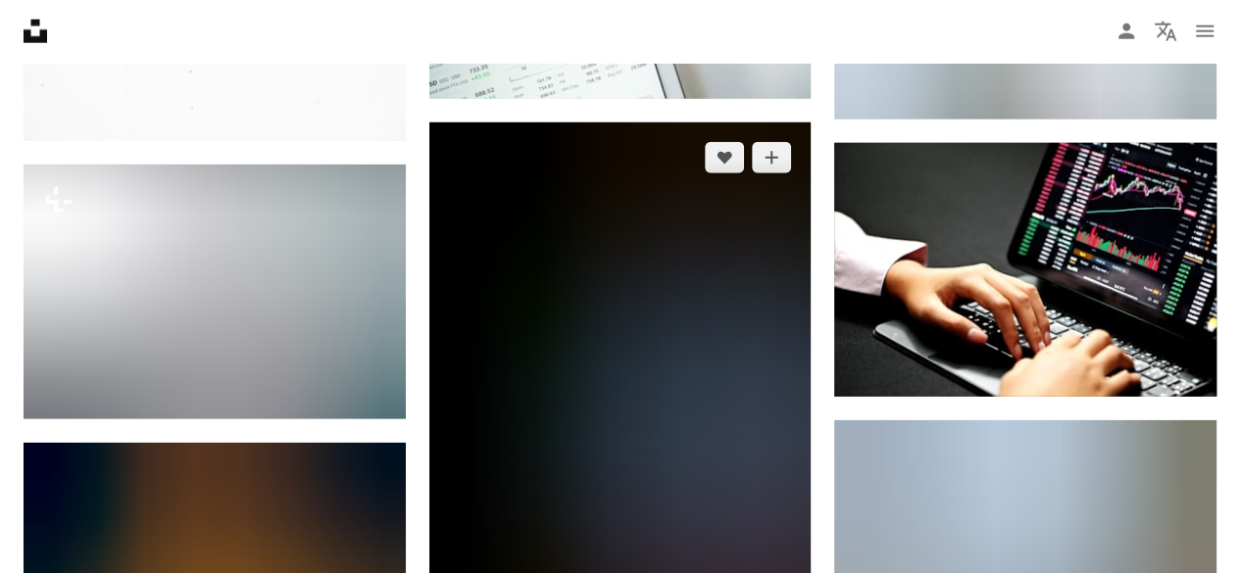
scroll to position [36038, 0]
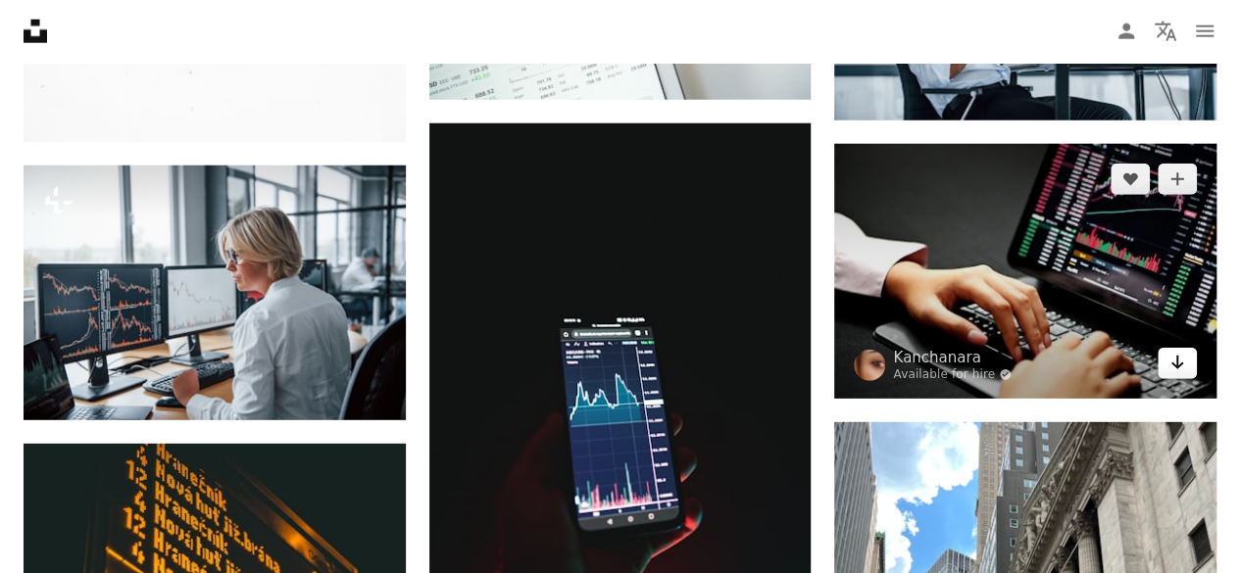
click at [1179, 351] on icon "Arrow pointing down" at bounding box center [1178, 363] width 16 height 24
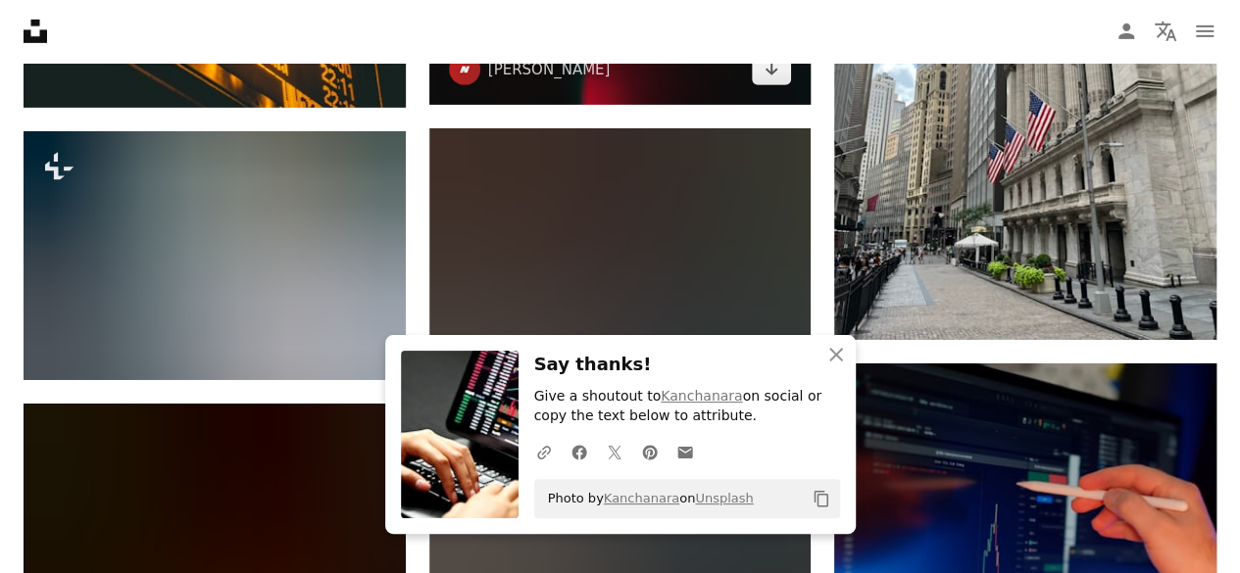
scroll to position [36630, 0]
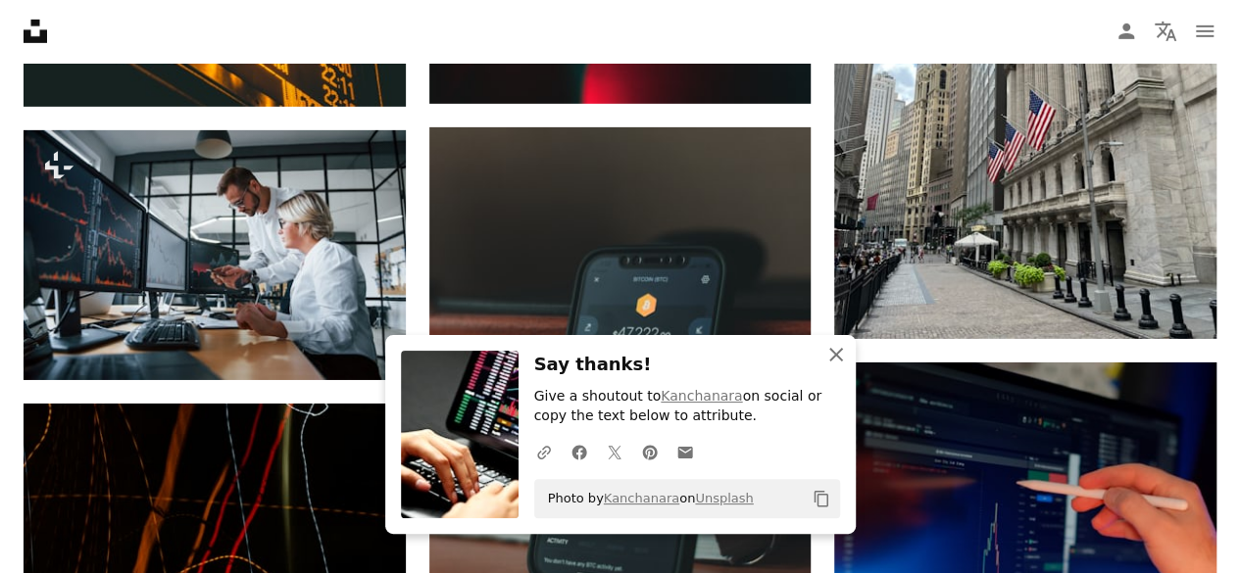
click at [831, 347] on icon "An X shape" at bounding box center [836, 355] width 24 height 24
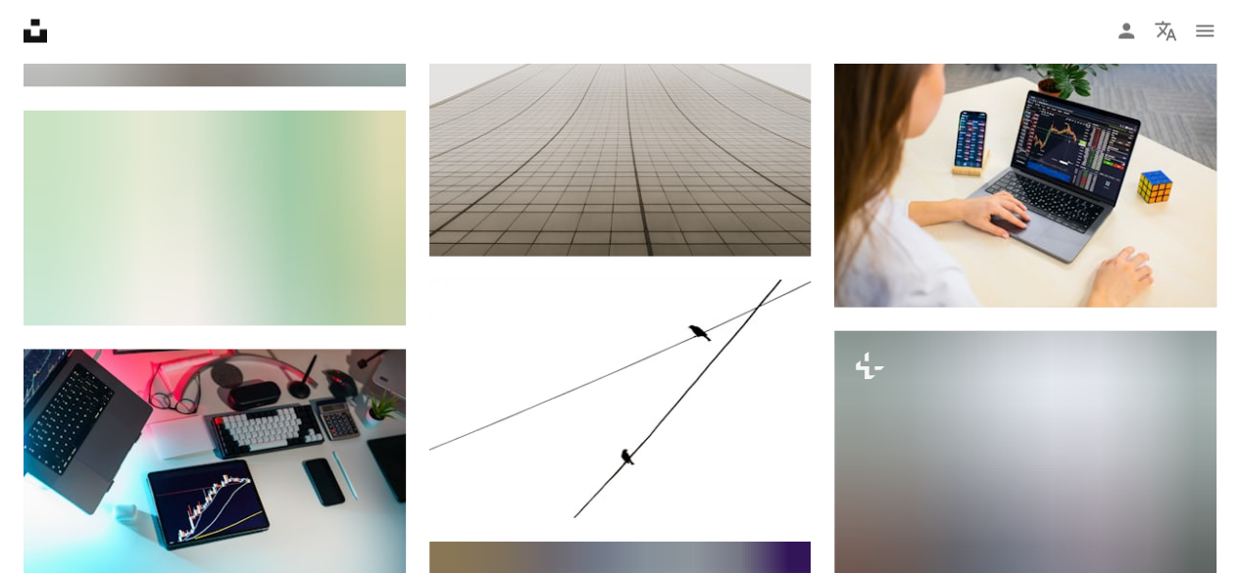
scroll to position [46581, 0]
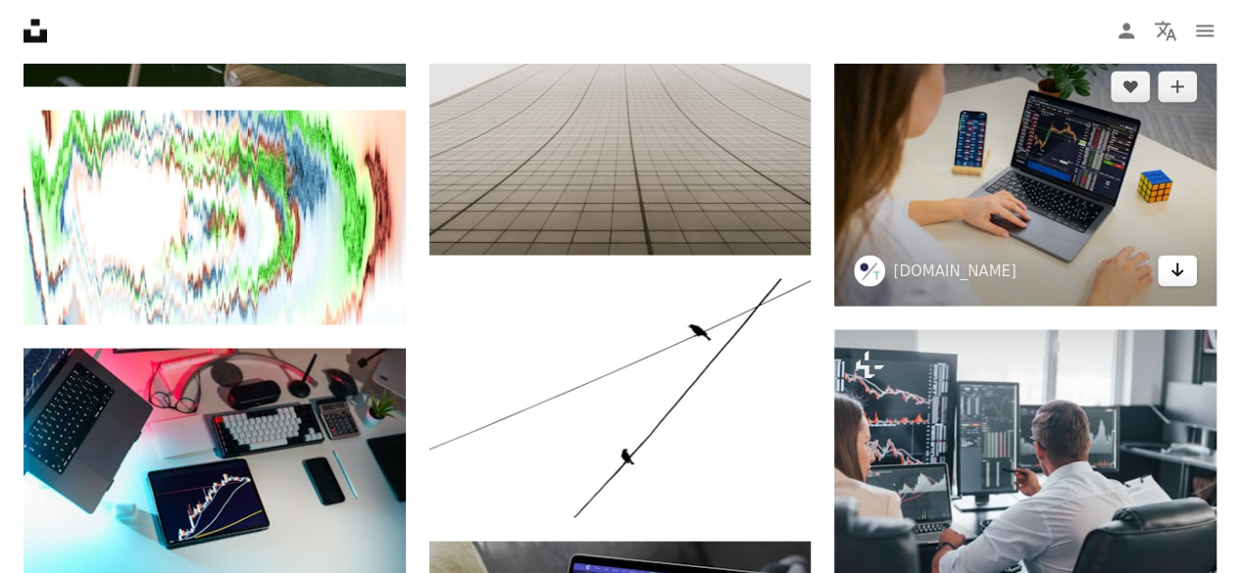
click at [1170, 259] on icon "Arrow pointing down" at bounding box center [1178, 271] width 16 height 24
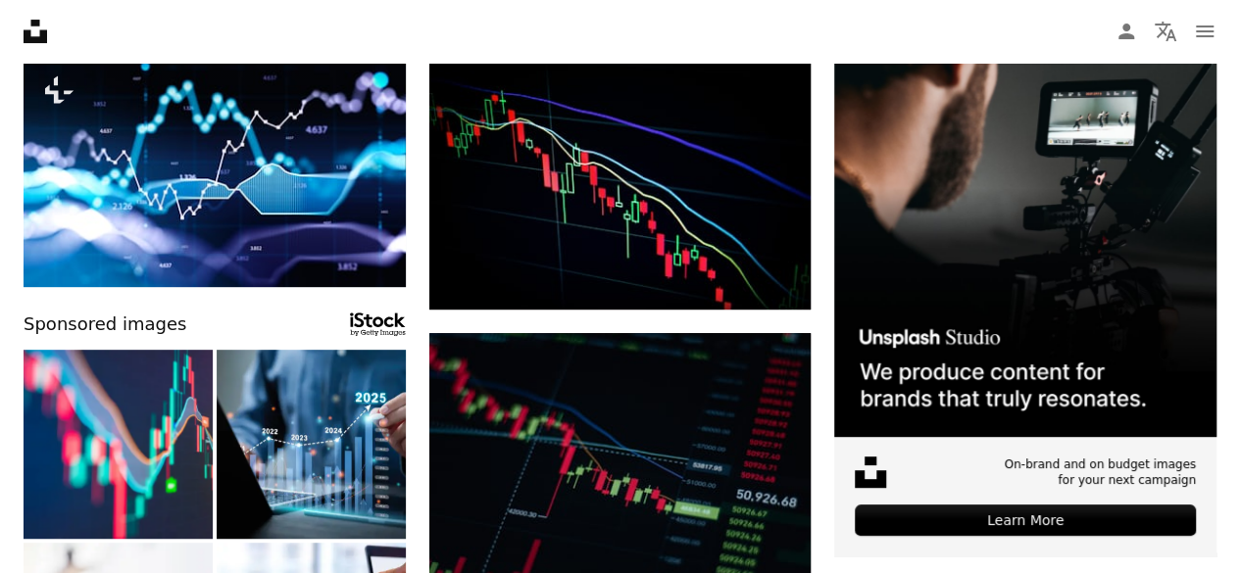
scroll to position [0, 0]
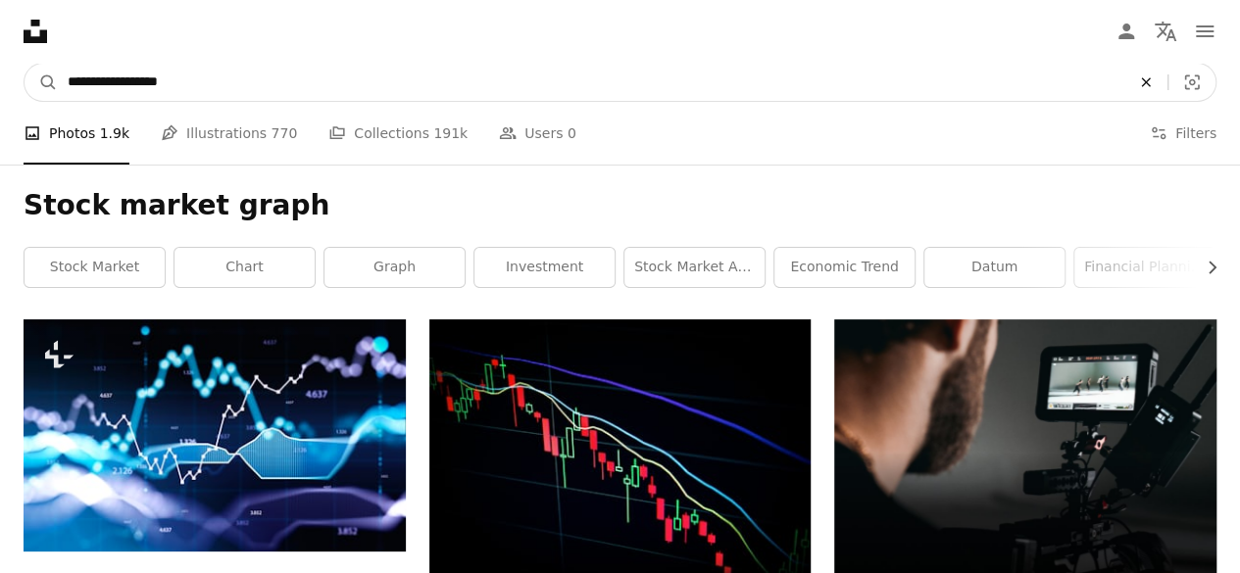
click at [1143, 88] on icon "An X shape" at bounding box center [1145, 83] width 43 height 16
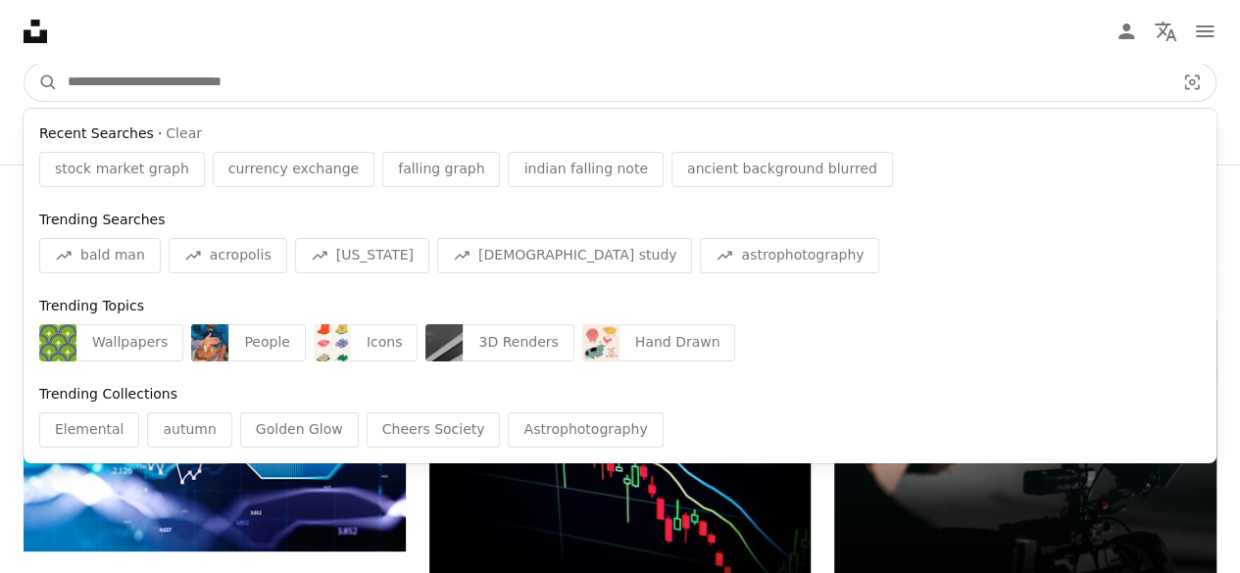
paste input "**********"
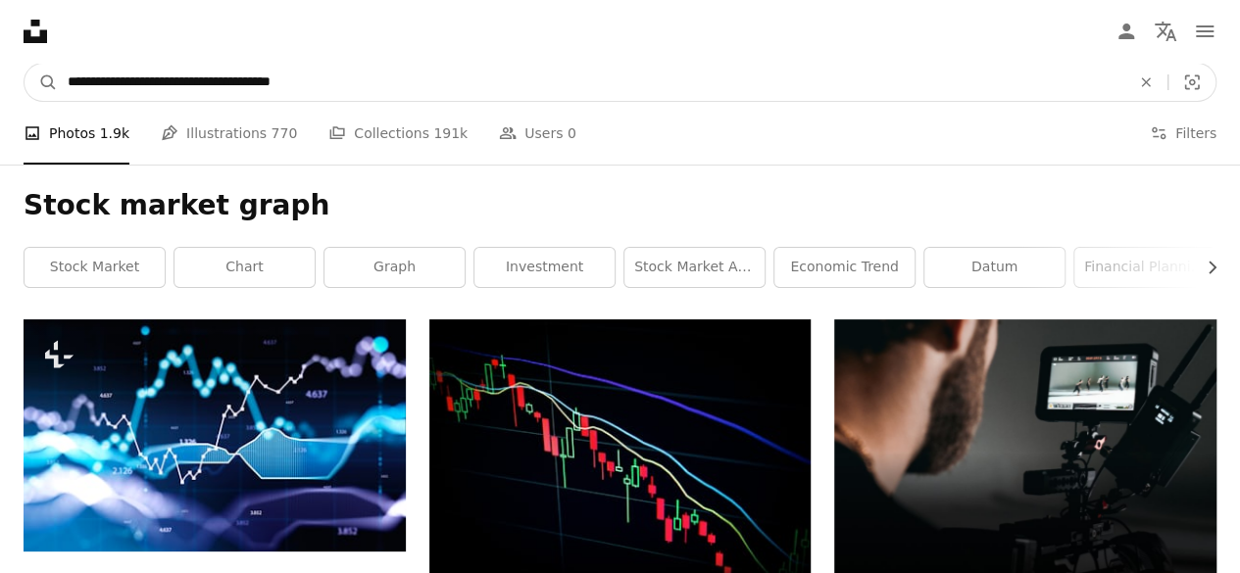
type input "**********"
click at [25, 64] on button "A magnifying glass" at bounding box center [41, 82] width 33 height 37
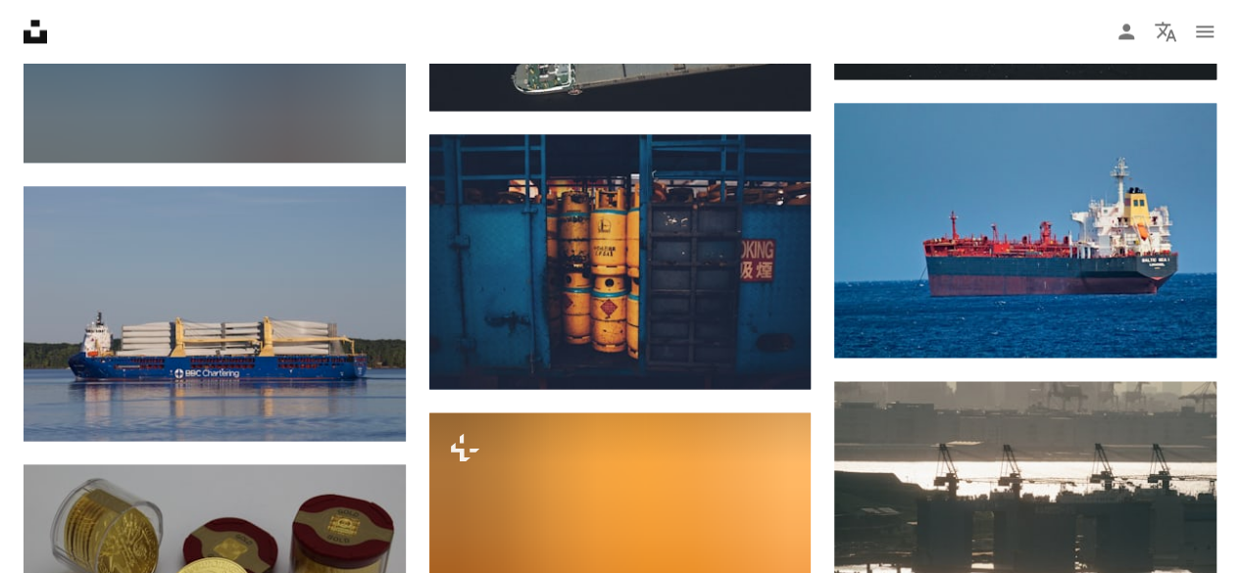
scroll to position [1574, 0]
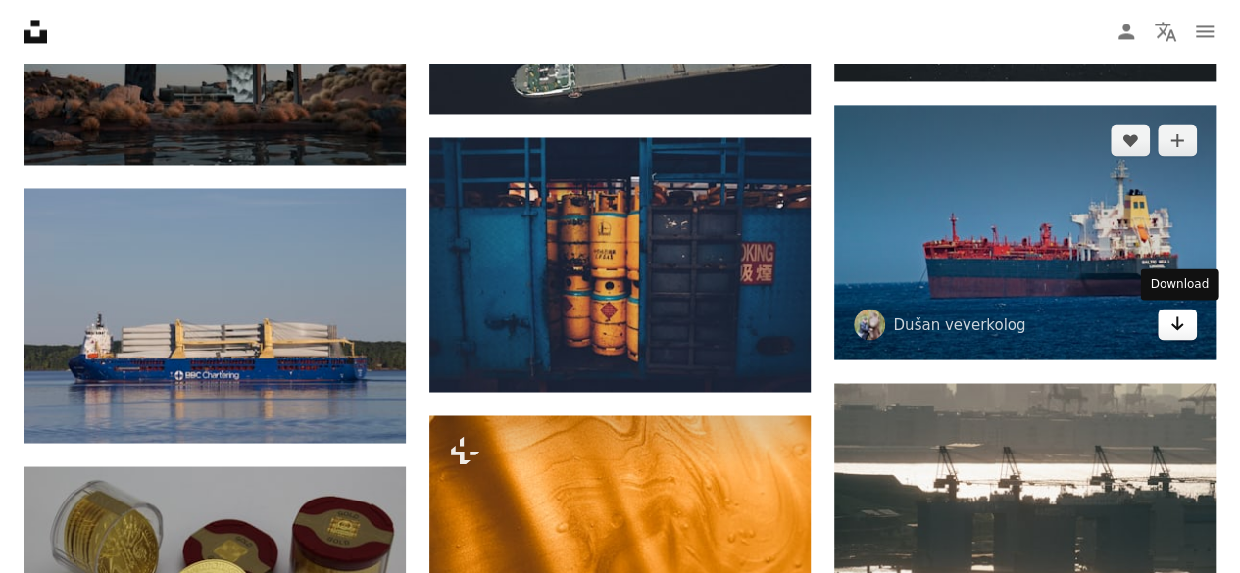
click at [1185, 325] on link "Arrow pointing down" at bounding box center [1177, 324] width 39 height 31
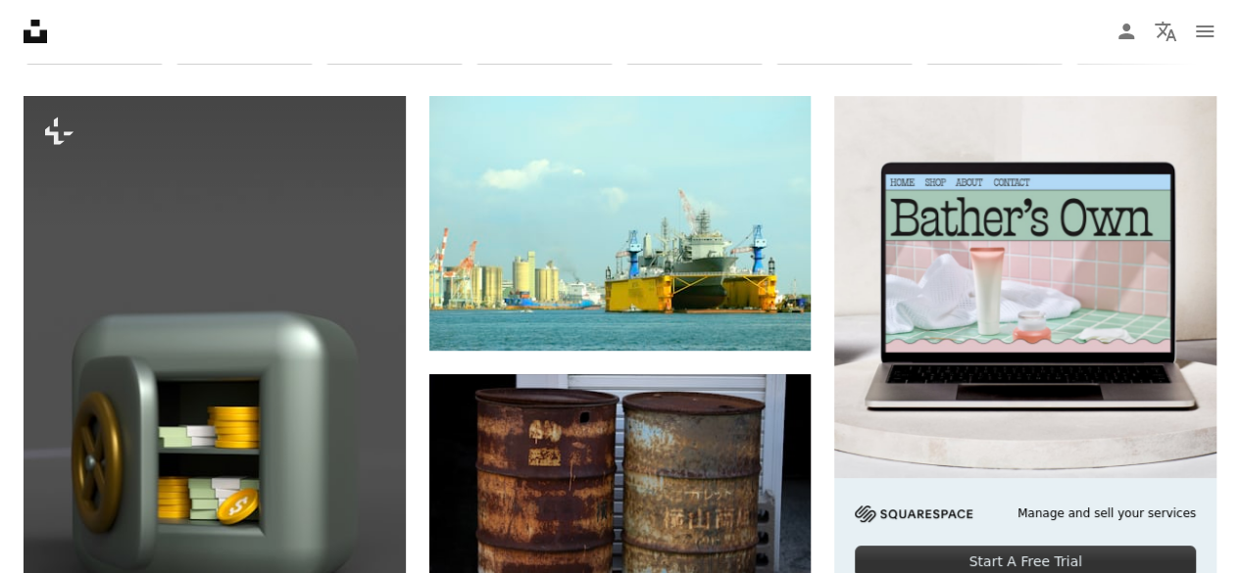
scroll to position [0, 0]
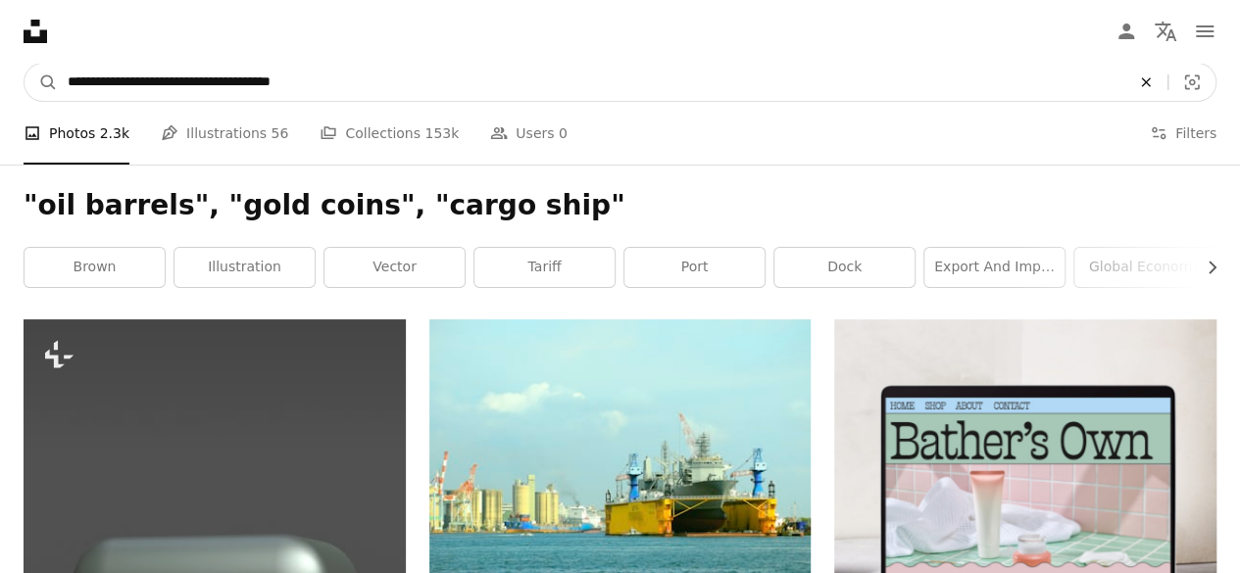
click at [1149, 85] on icon "Find visuals sitewide" at bounding box center [1145, 81] width 9 height 9
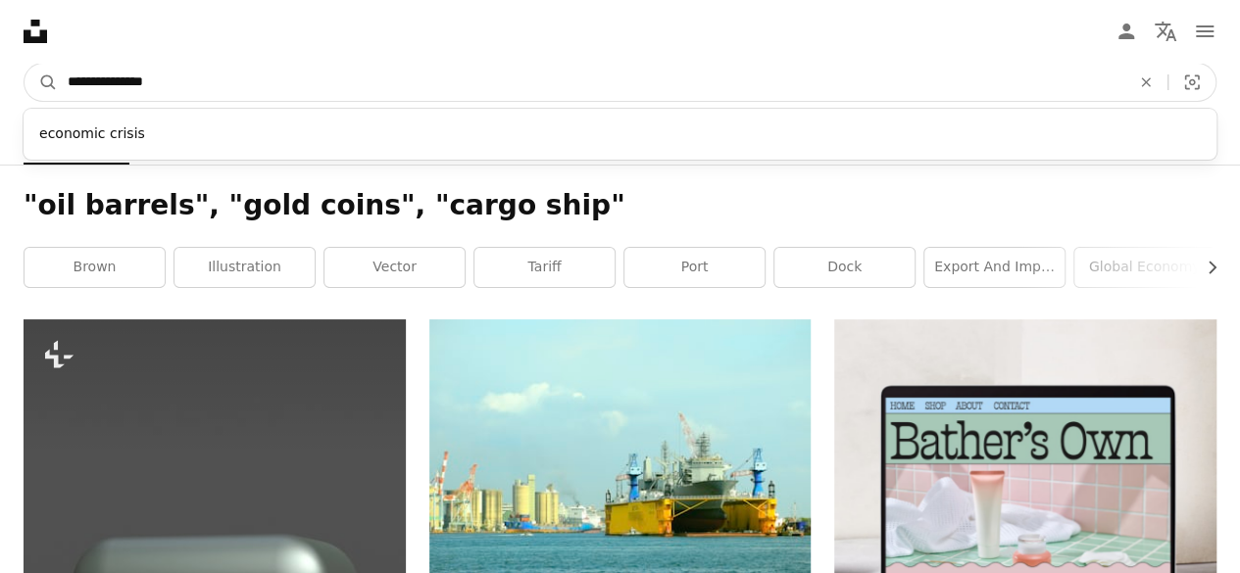
type input "**********"
click at [25, 64] on button "A magnifying glass" at bounding box center [41, 82] width 33 height 37
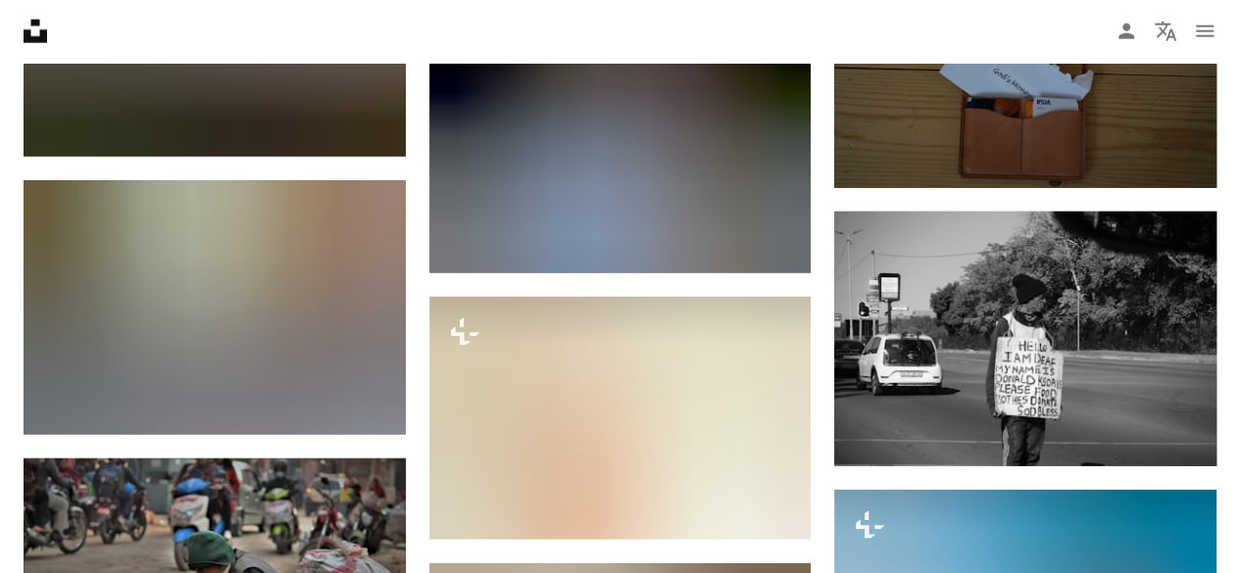
scroll to position [13760, 0]
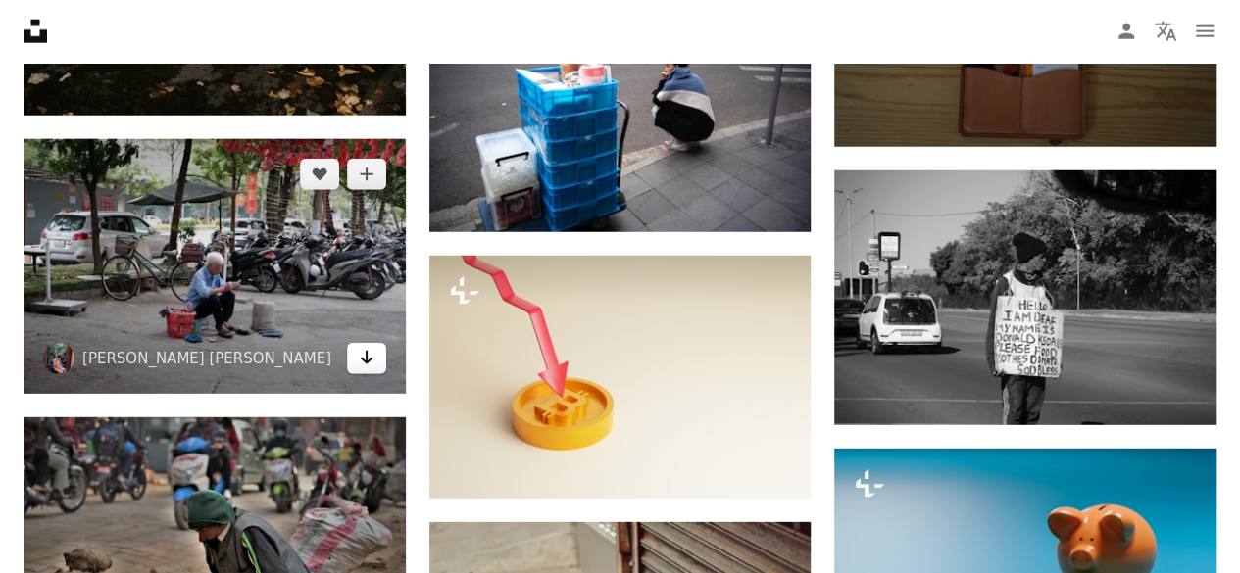
click at [367, 357] on icon "Download" at bounding box center [366, 358] width 13 height 14
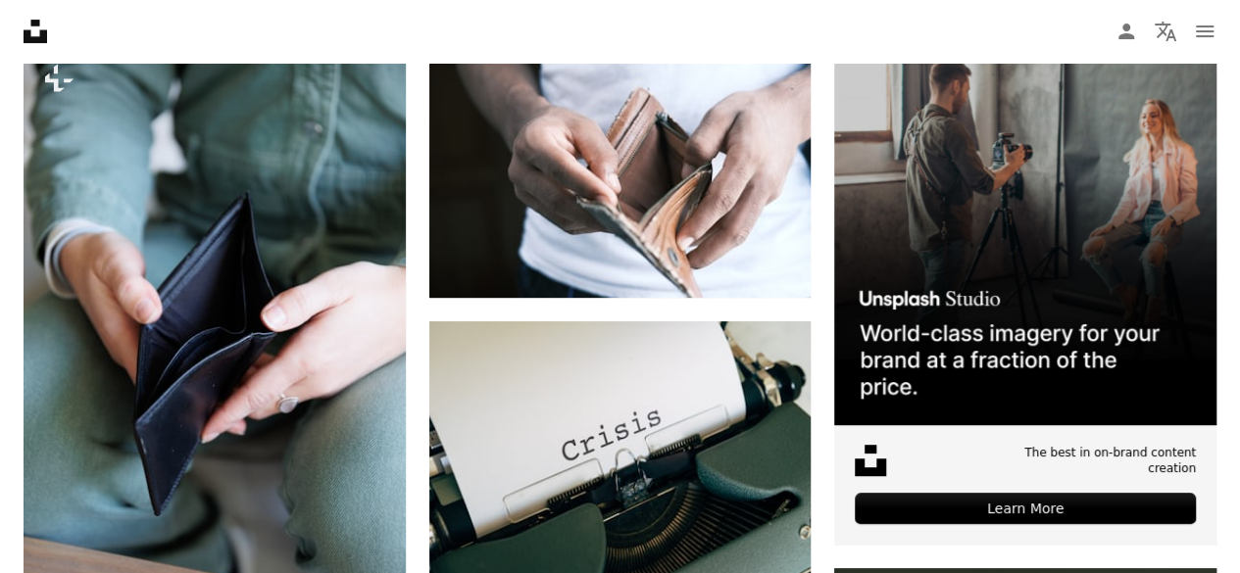
scroll to position [0, 0]
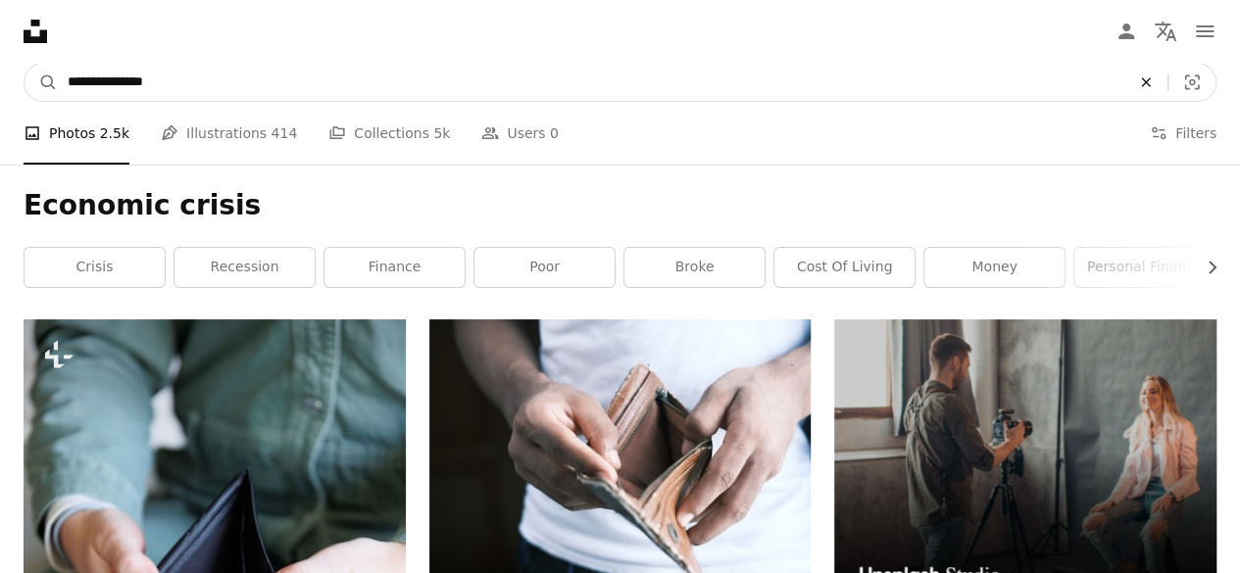
click at [1139, 91] on button "An X shape" at bounding box center [1145, 82] width 43 height 37
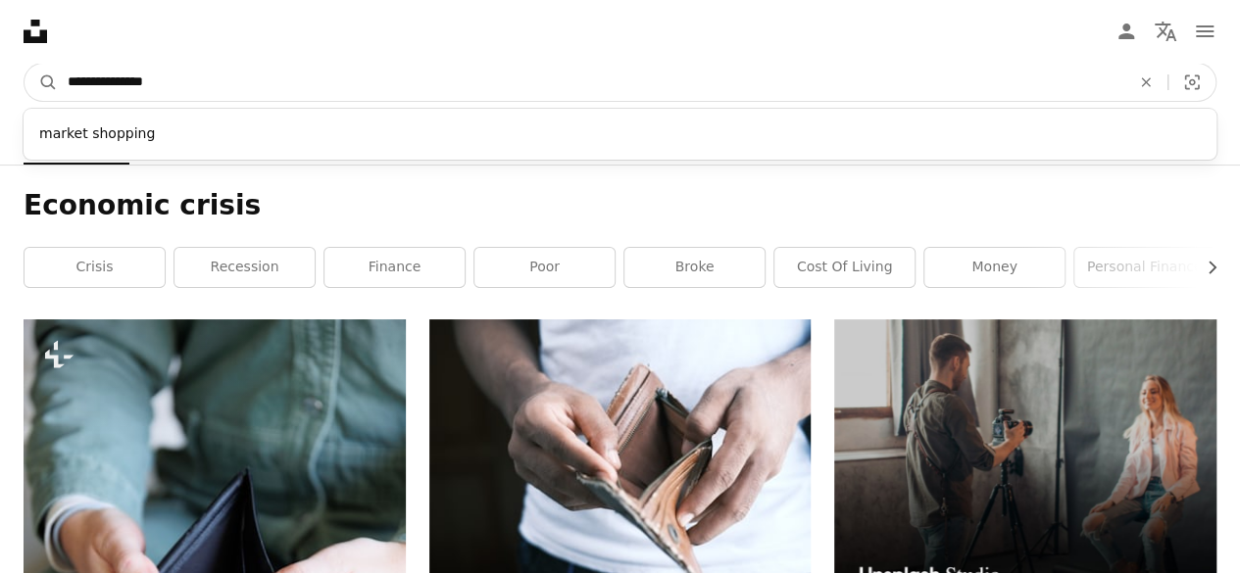
type input "**********"
click at [25, 64] on button "A magnifying glass" at bounding box center [41, 82] width 33 height 37
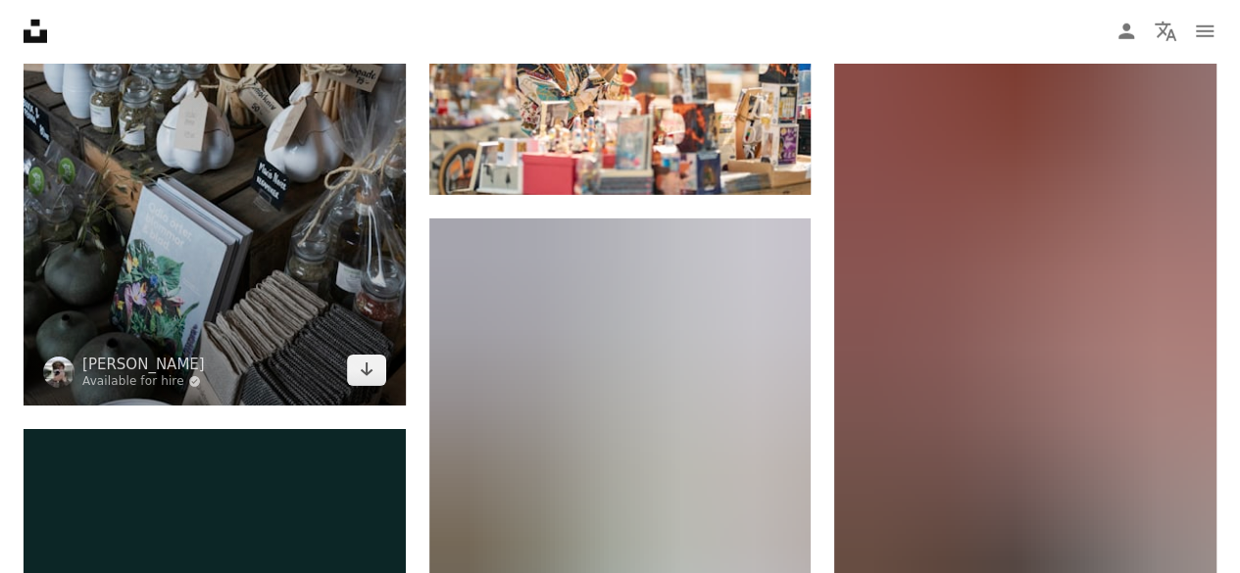
scroll to position [2922, 0]
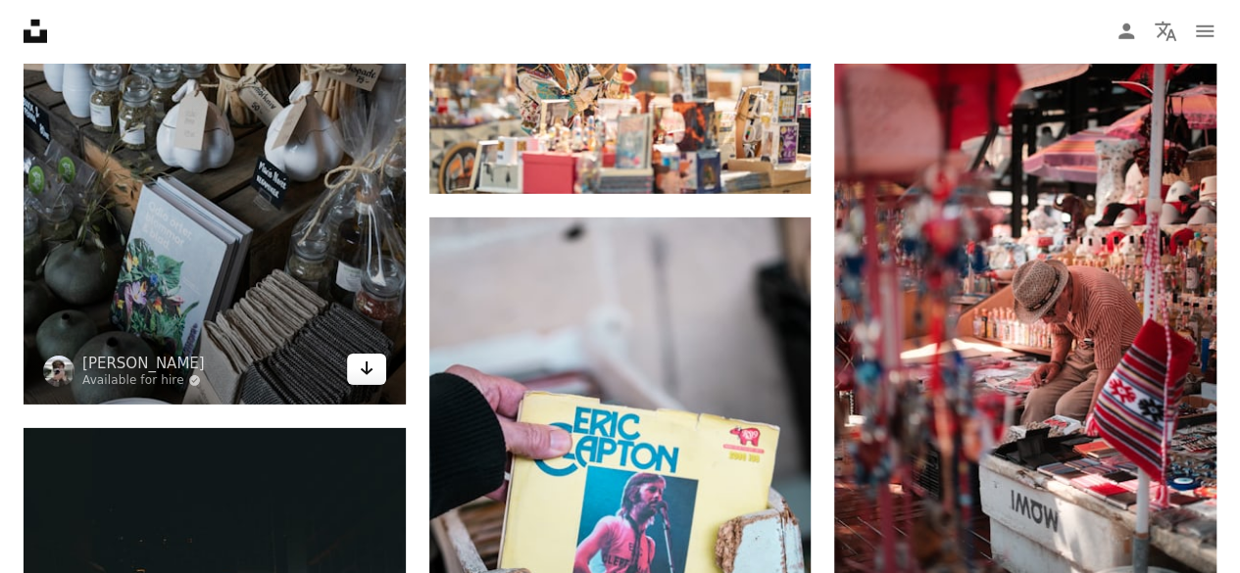
click at [360, 362] on icon "Arrow pointing down" at bounding box center [367, 369] width 16 height 24
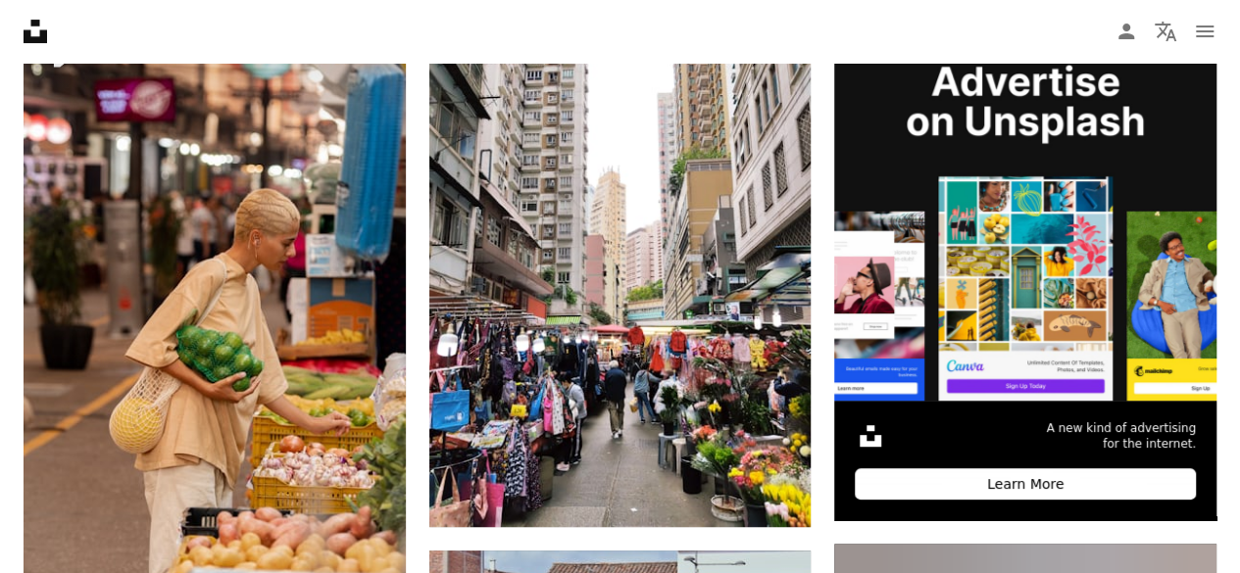
scroll to position [0, 0]
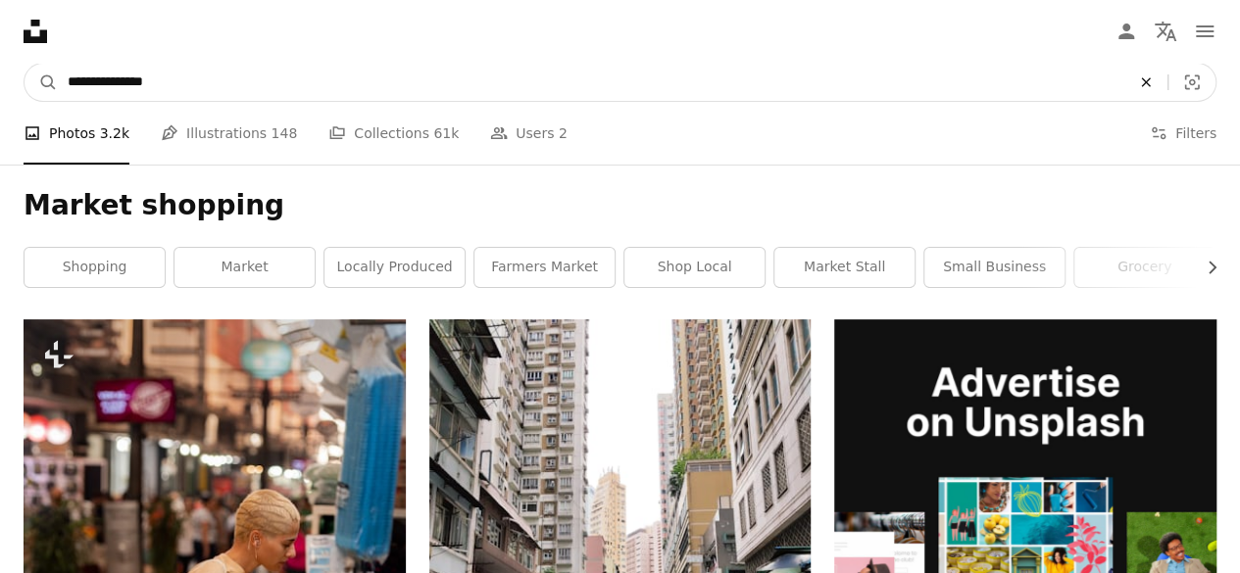
click at [1146, 75] on icon "An X shape" at bounding box center [1145, 83] width 43 height 16
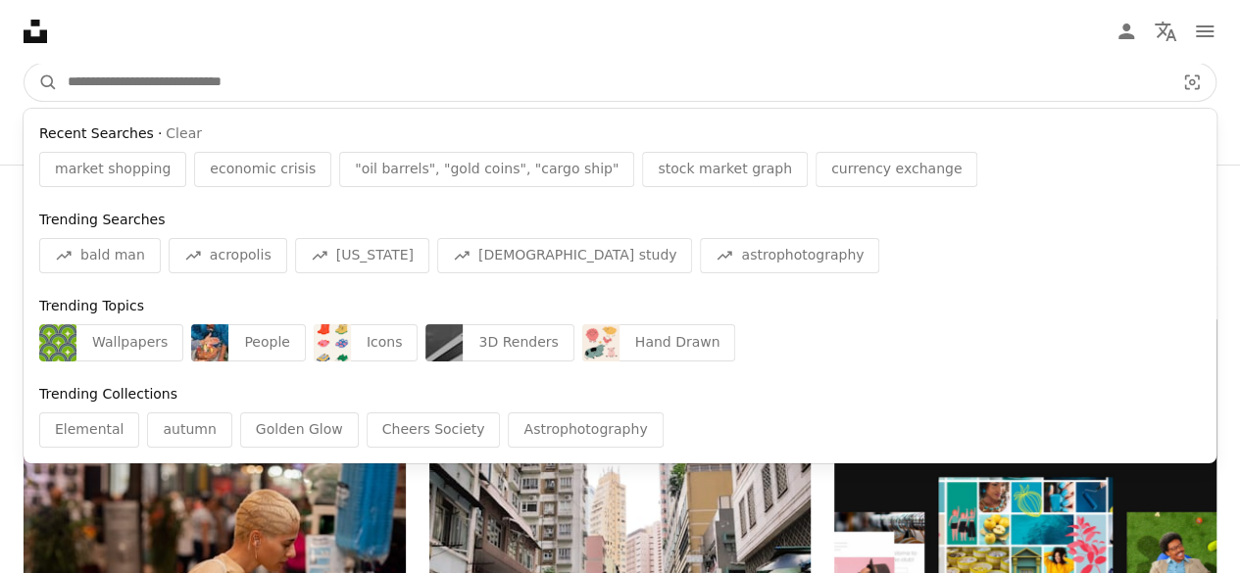
click at [592, 83] on input "Find visuals sitewide" at bounding box center [613, 82] width 1111 height 37
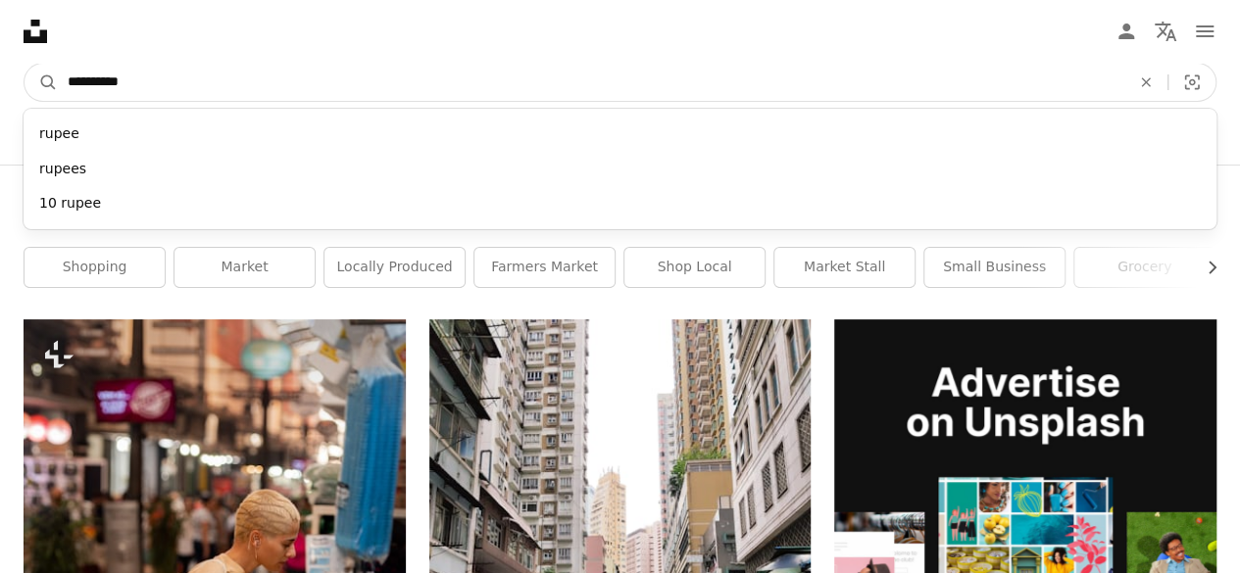
type input "**********"
click at [25, 64] on button "A magnifying glass" at bounding box center [41, 82] width 33 height 37
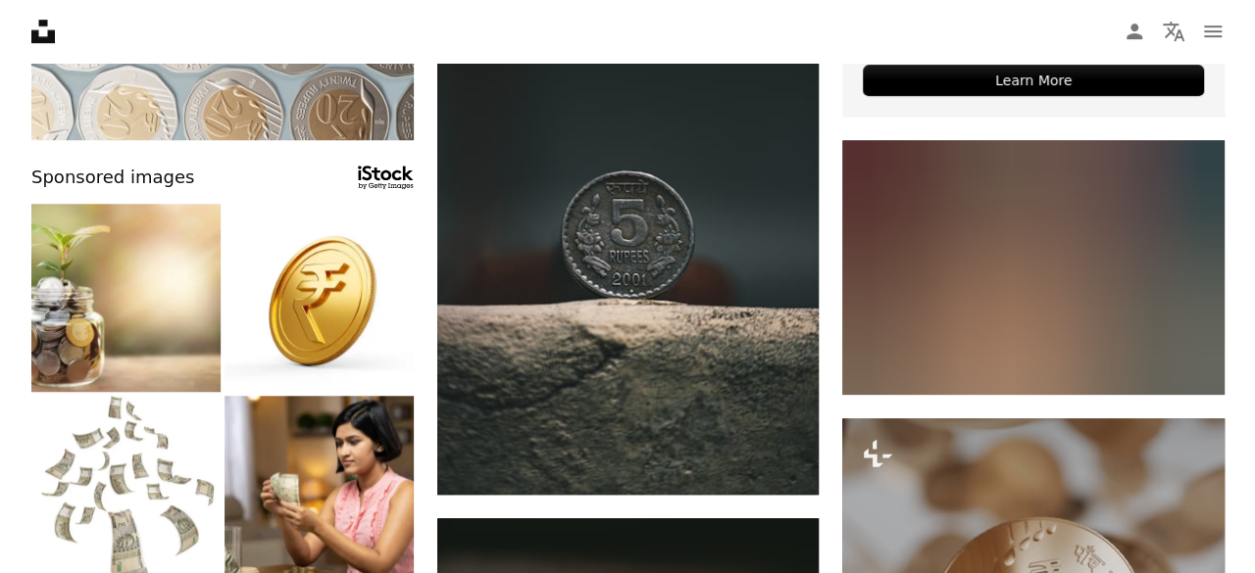
scroll to position [706, 0]
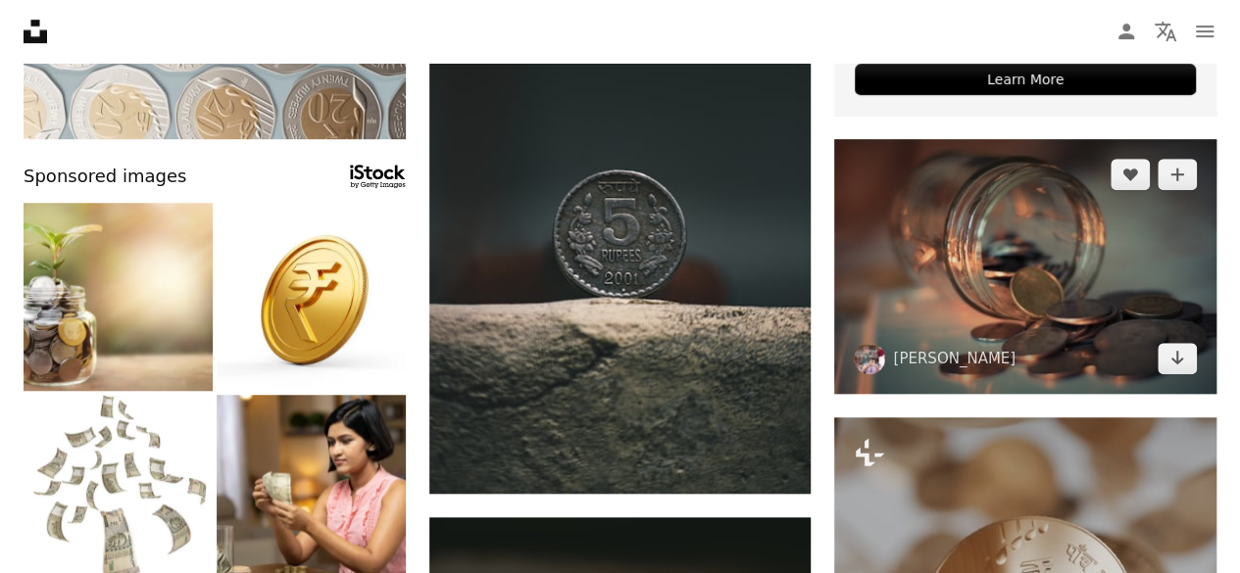
click at [1049, 312] on img at bounding box center [1025, 266] width 382 height 255
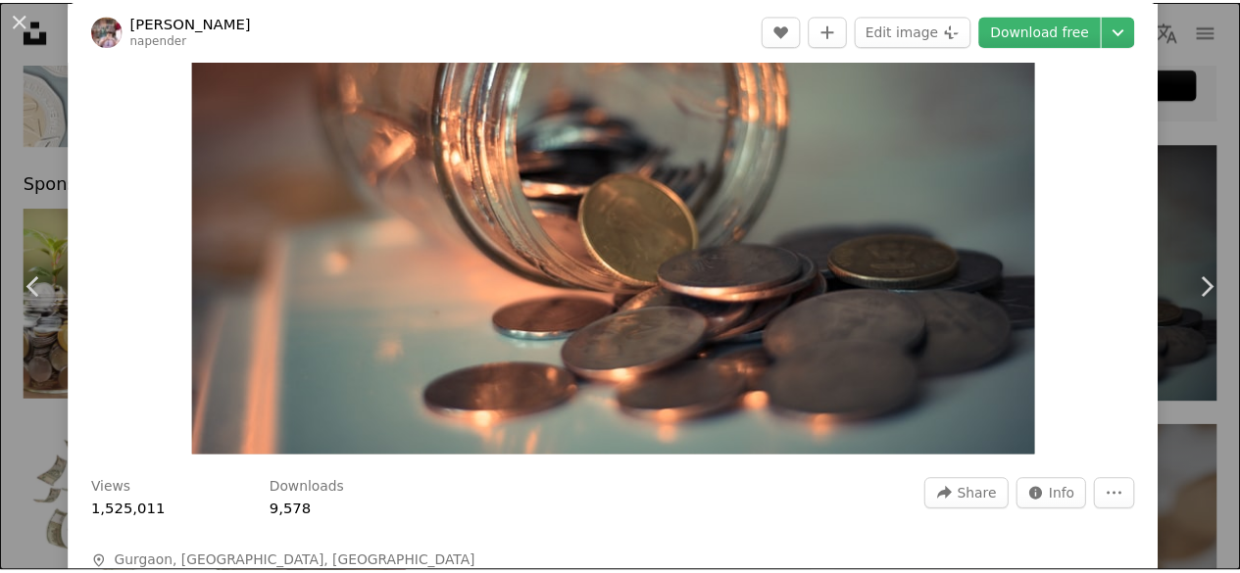
scroll to position [84, 0]
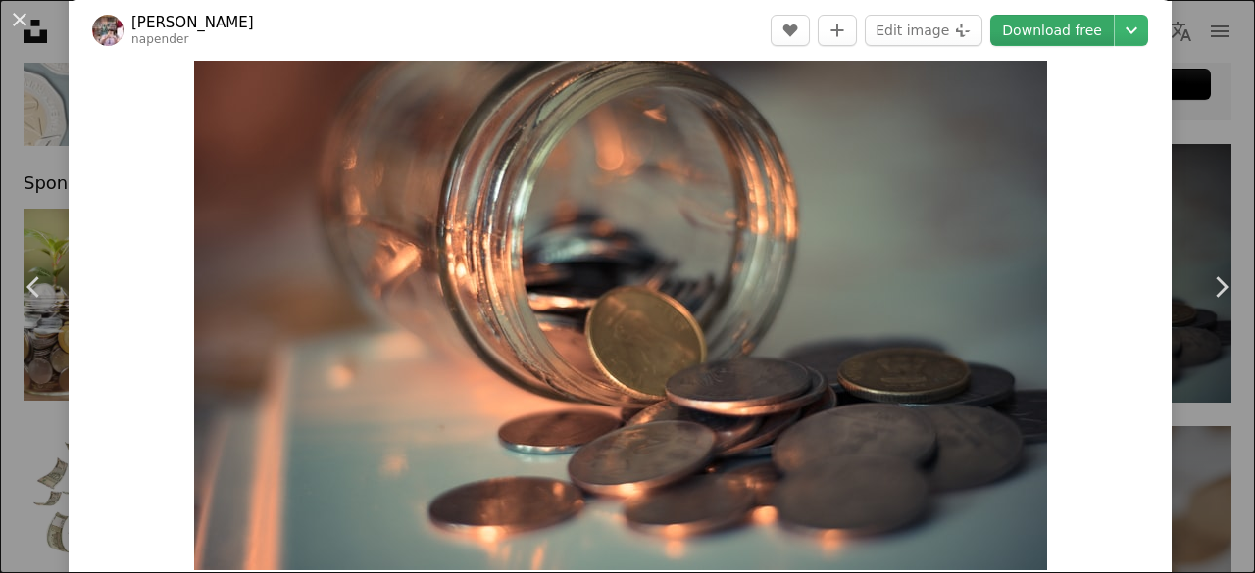
click at [1025, 21] on link "Download free" at bounding box center [1052, 30] width 124 height 31
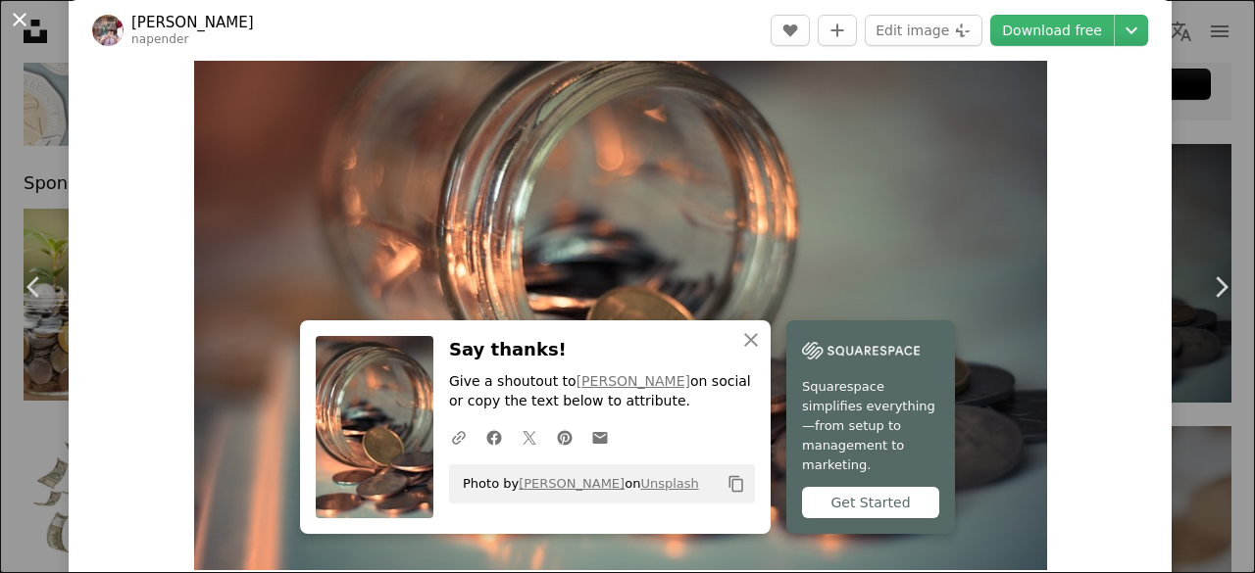
click at [20, 27] on button "An X shape" at bounding box center [20, 20] width 24 height 24
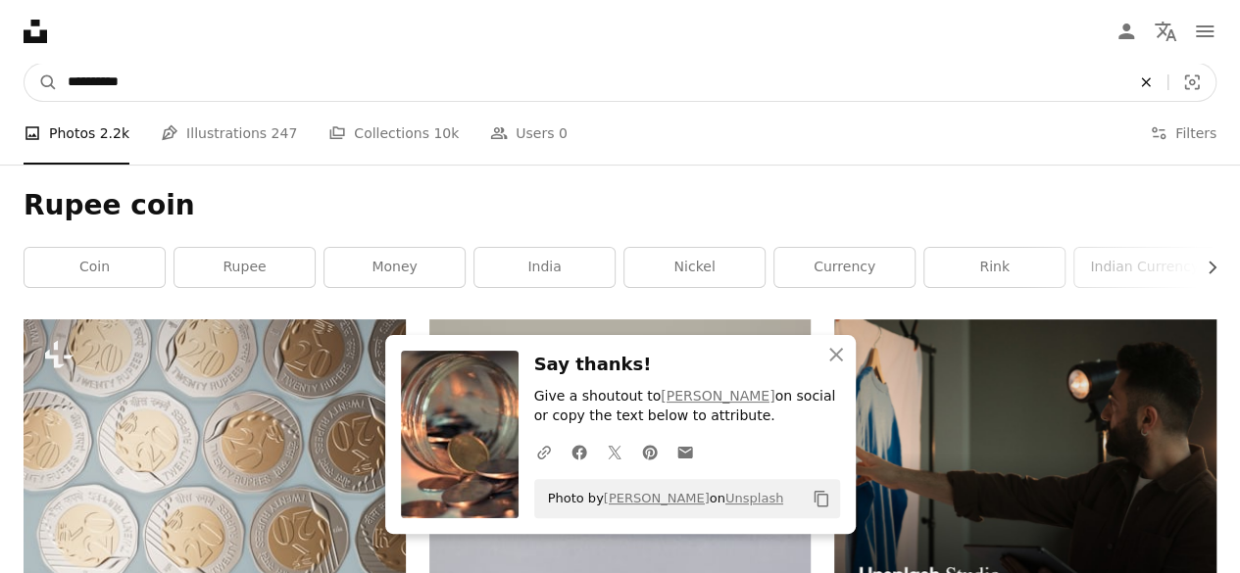
click at [1139, 72] on button "An X shape" at bounding box center [1145, 82] width 43 height 37
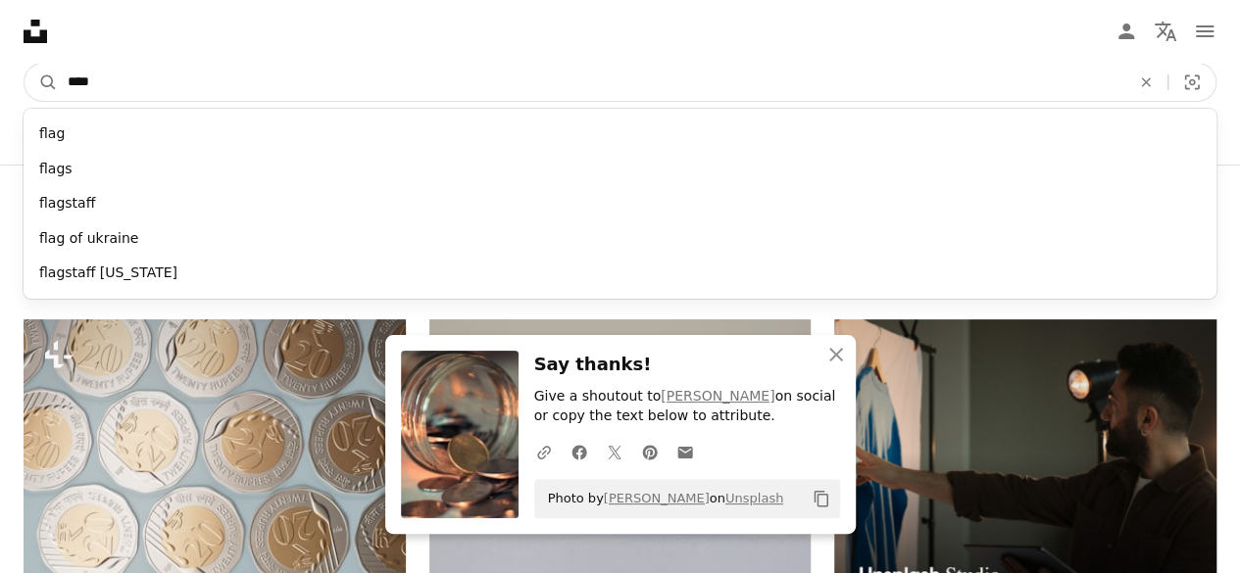
type input "****"
click at [25, 64] on button "A magnifying glass" at bounding box center [41, 82] width 33 height 37
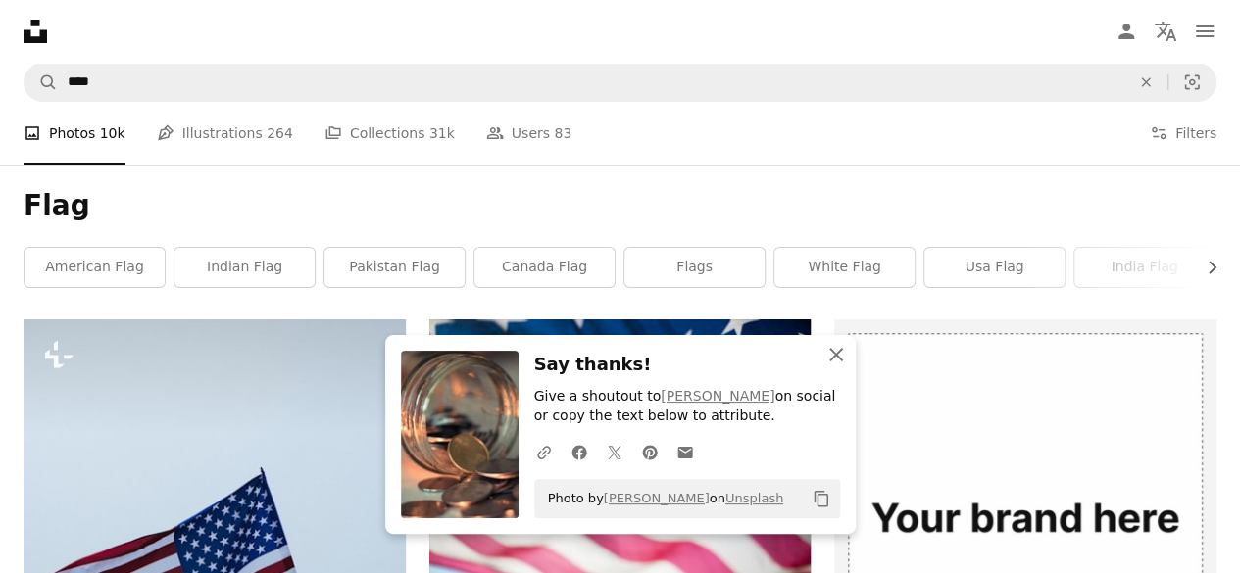
click at [834, 355] on icon "button" at bounding box center [836, 355] width 14 height 14
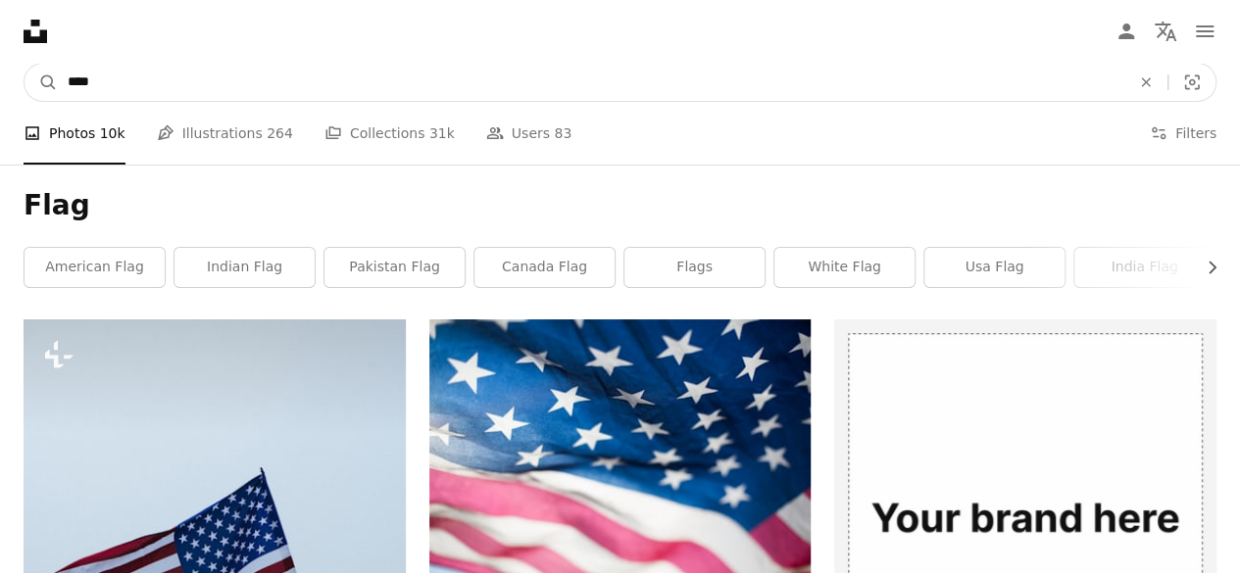
click at [67, 79] on input "****" at bounding box center [591, 82] width 1067 height 37
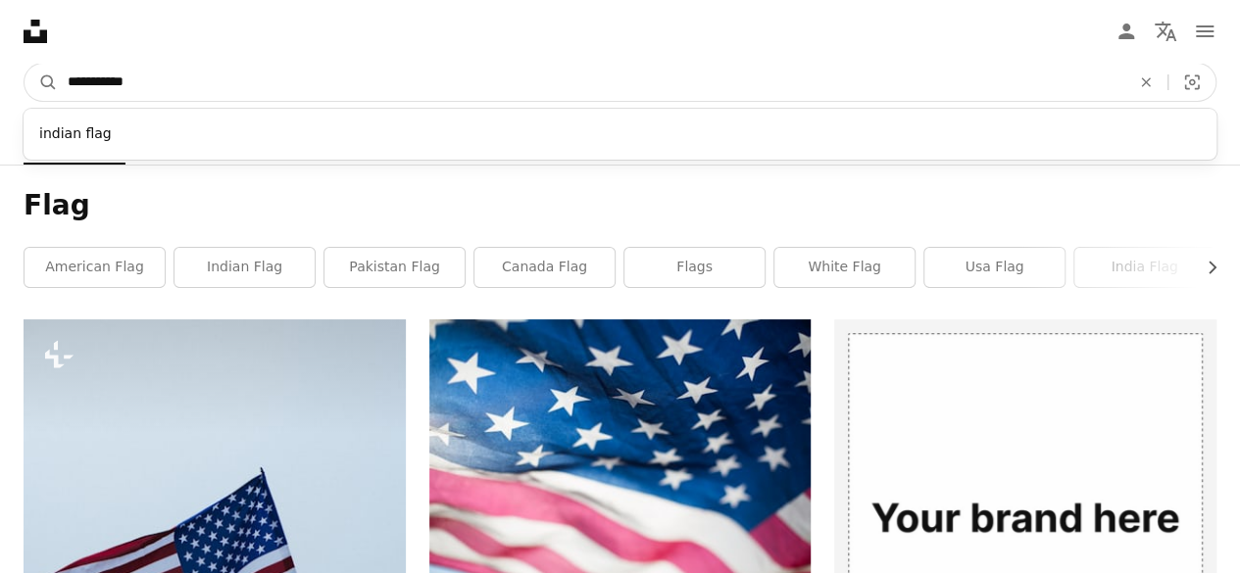
type input "**********"
click at [25, 64] on button "A magnifying glass" at bounding box center [41, 82] width 33 height 37
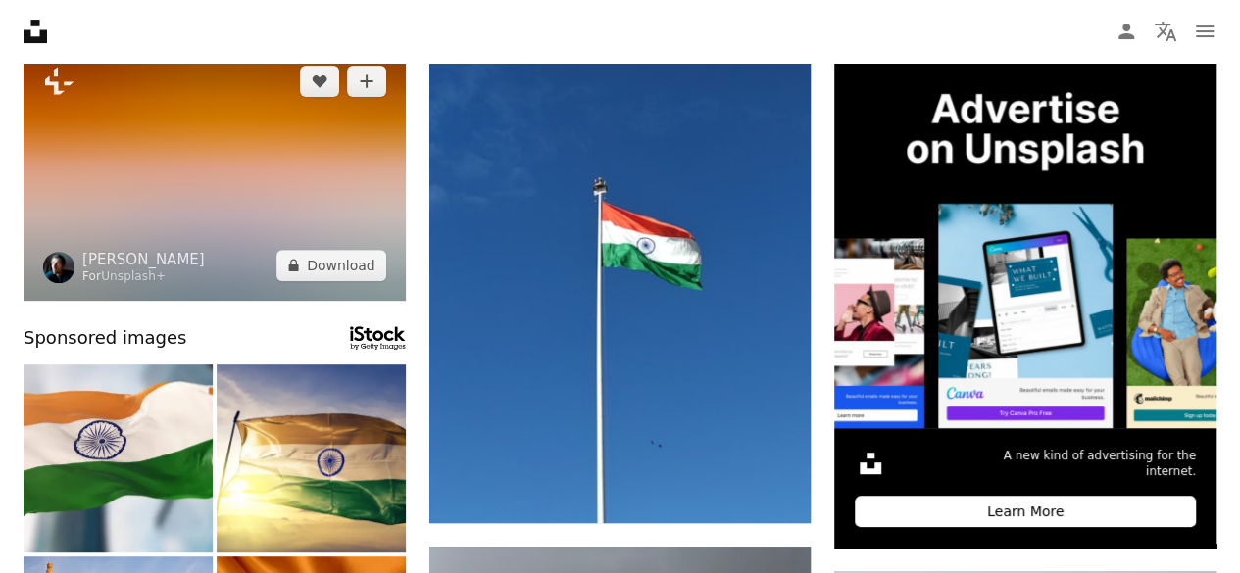
scroll to position [208, 0]
